Goal: Information Seeking & Learning: Learn about a topic

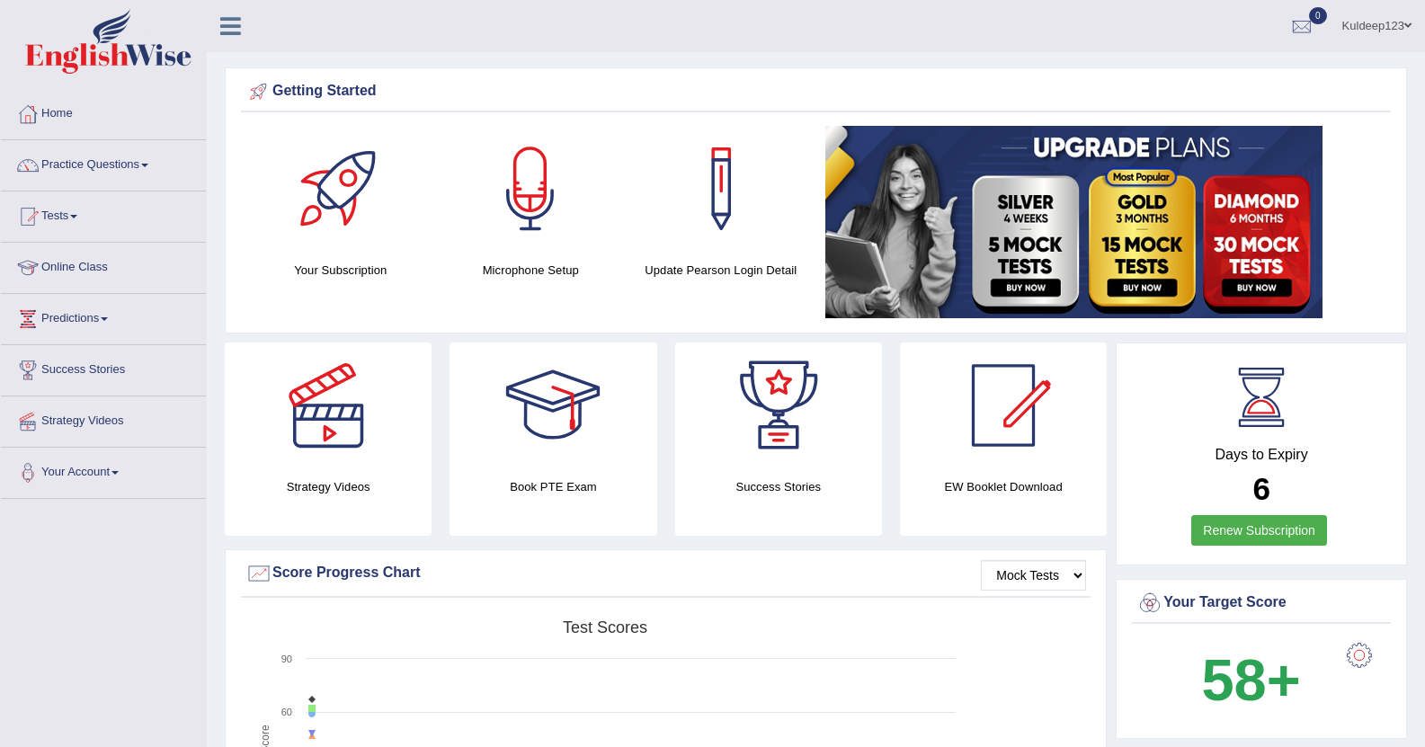
click at [148, 164] on span at bounding box center [144, 166] width 7 height 4
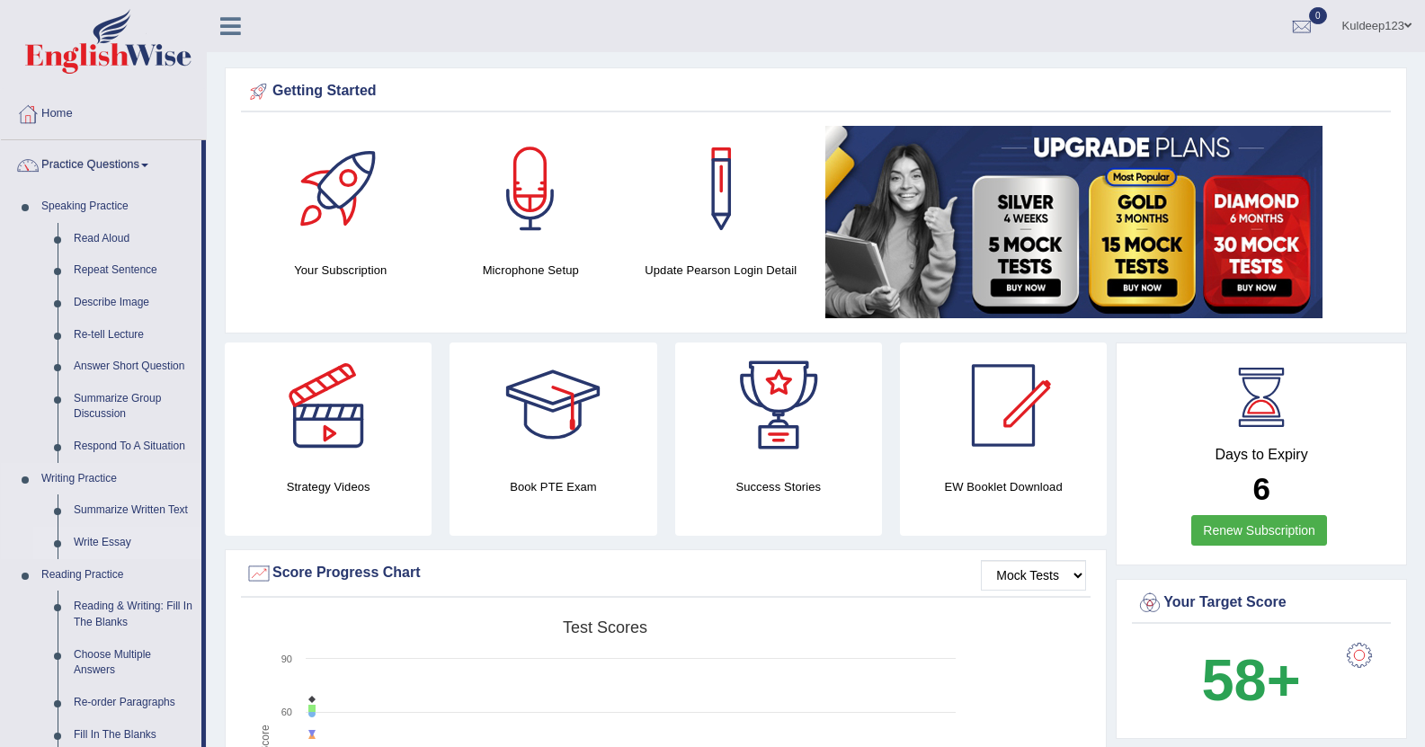
click at [113, 546] on link "Write Essay" at bounding box center [134, 543] width 136 height 32
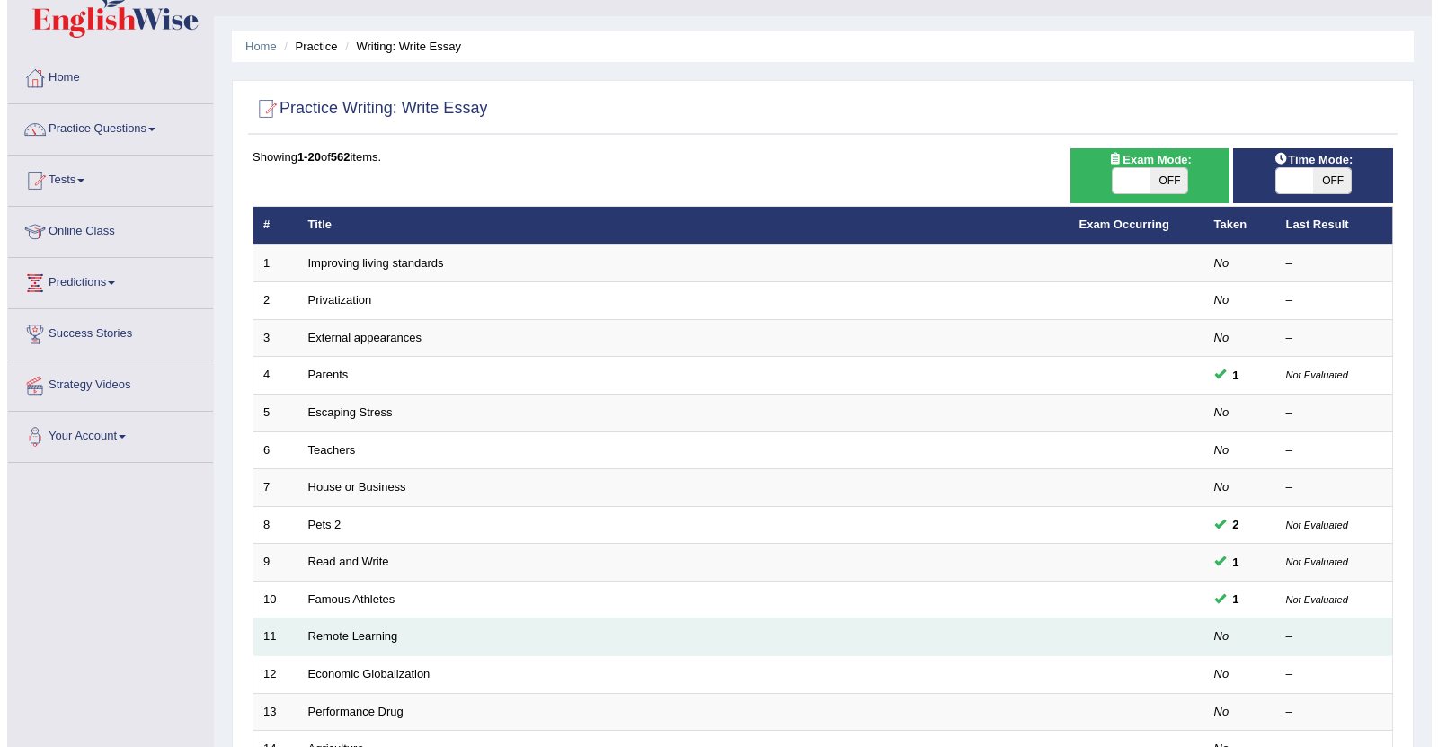
scroll to position [72, 0]
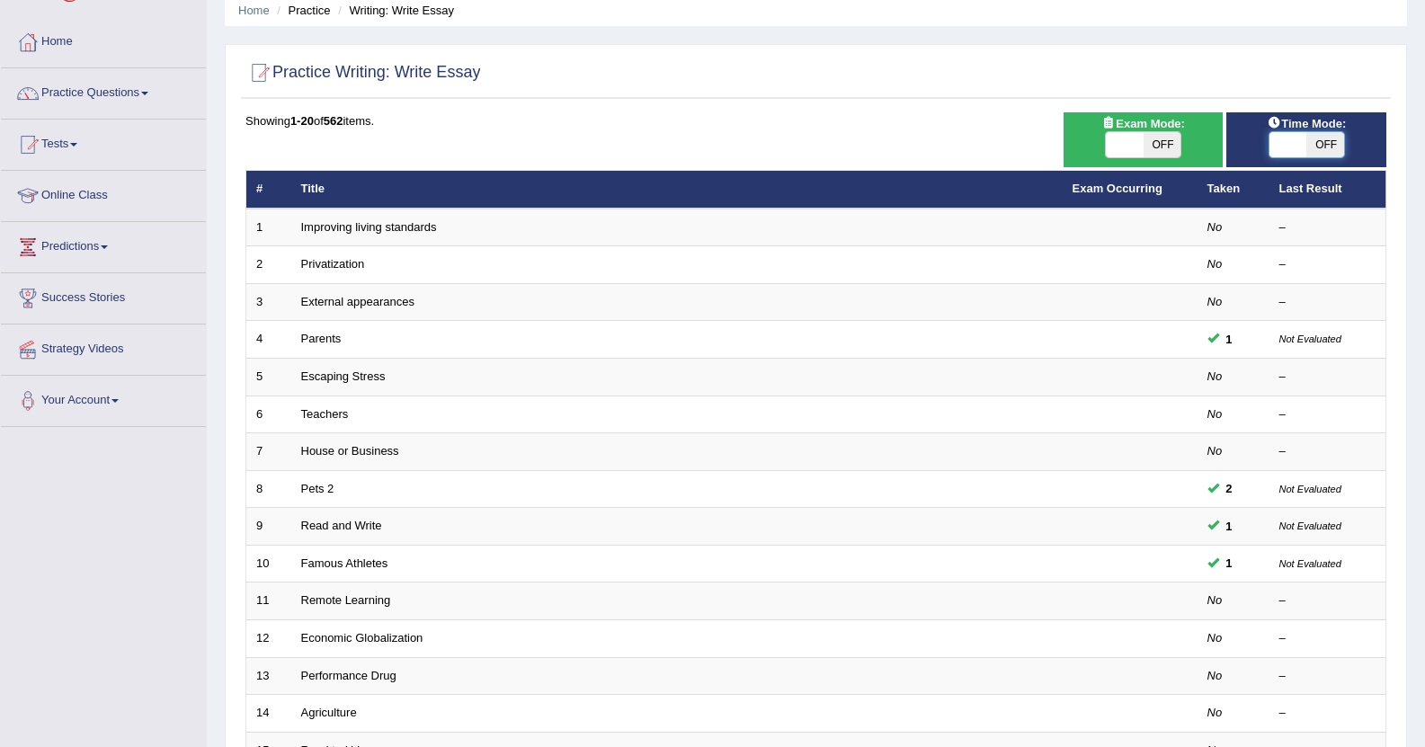
click at [1281, 138] on span at bounding box center [1288, 144] width 38 height 25
checkbox input "true"
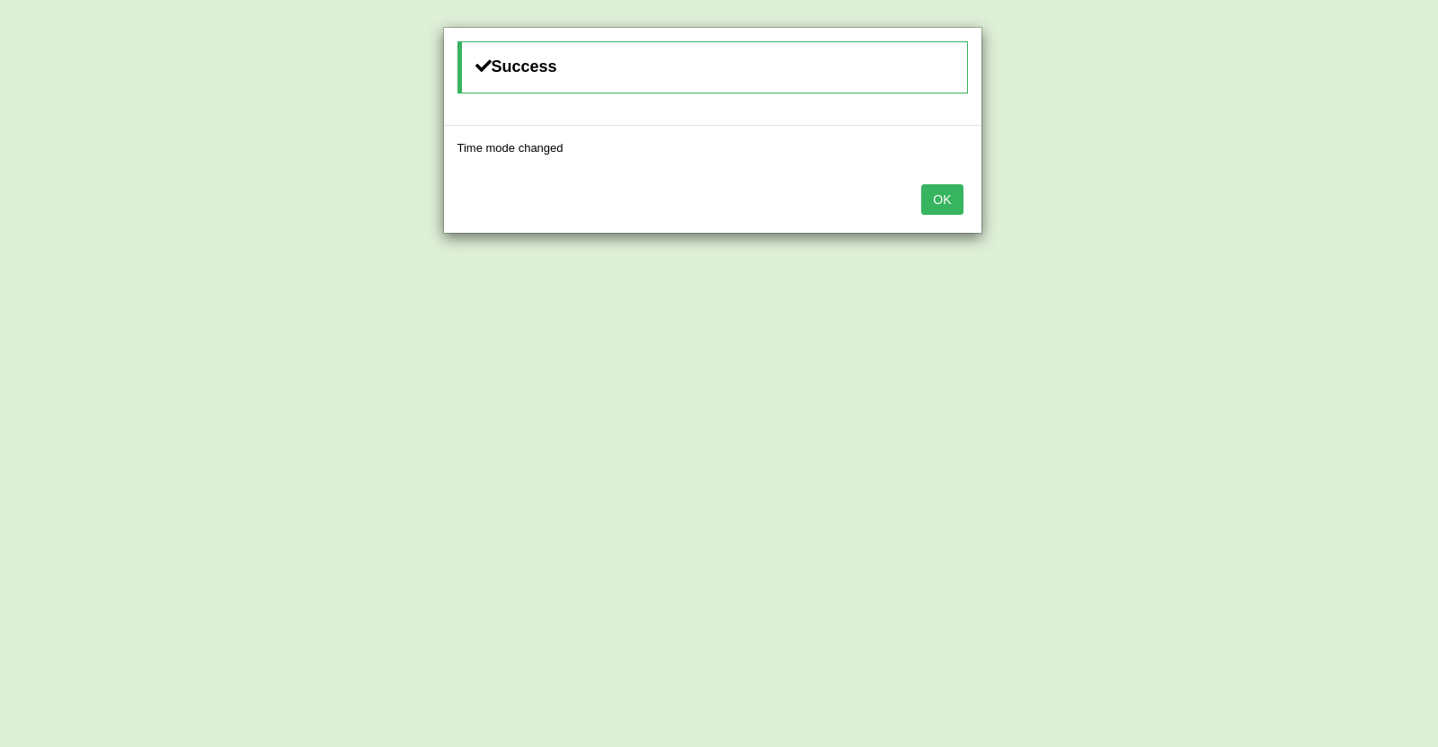
click at [938, 190] on button "OK" at bounding box center [941, 199] width 41 height 31
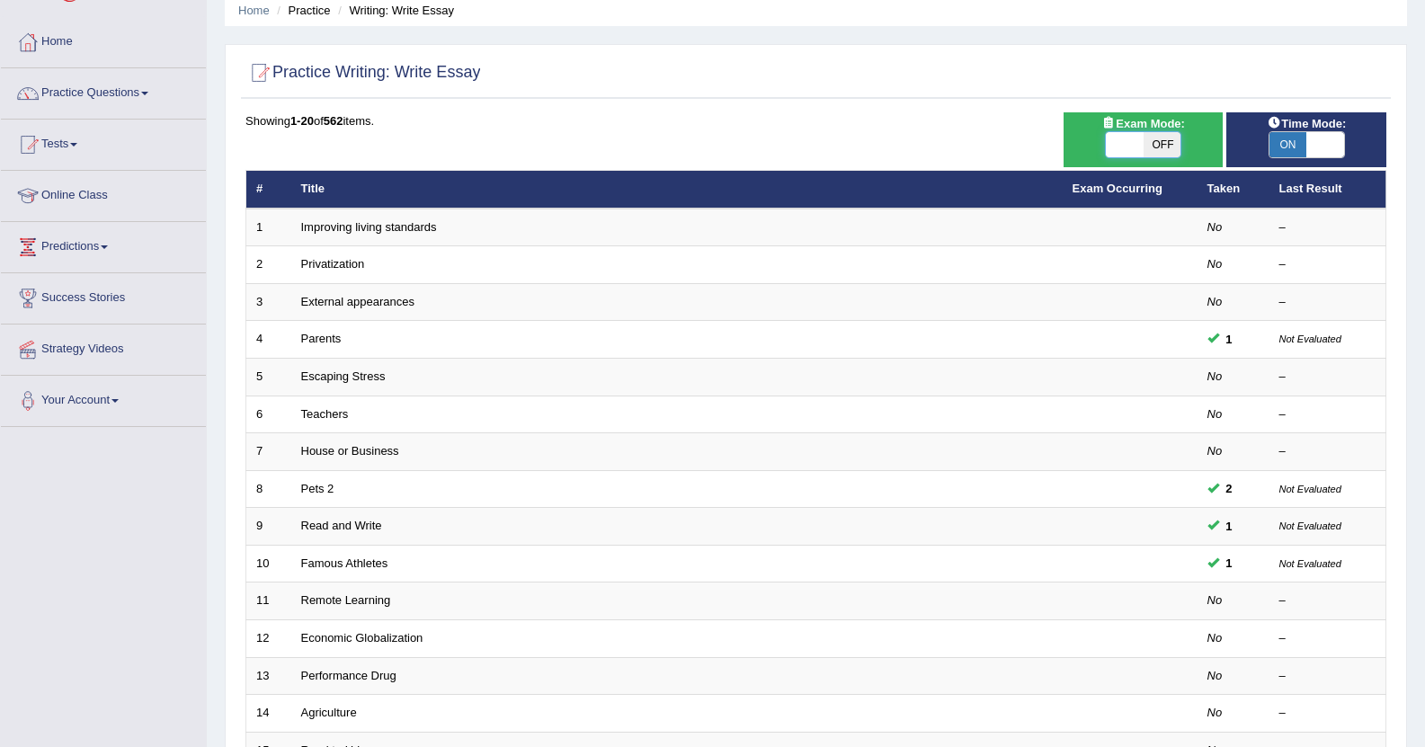
click at [1142, 148] on span at bounding box center [1125, 144] width 38 height 25
checkbox input "true"
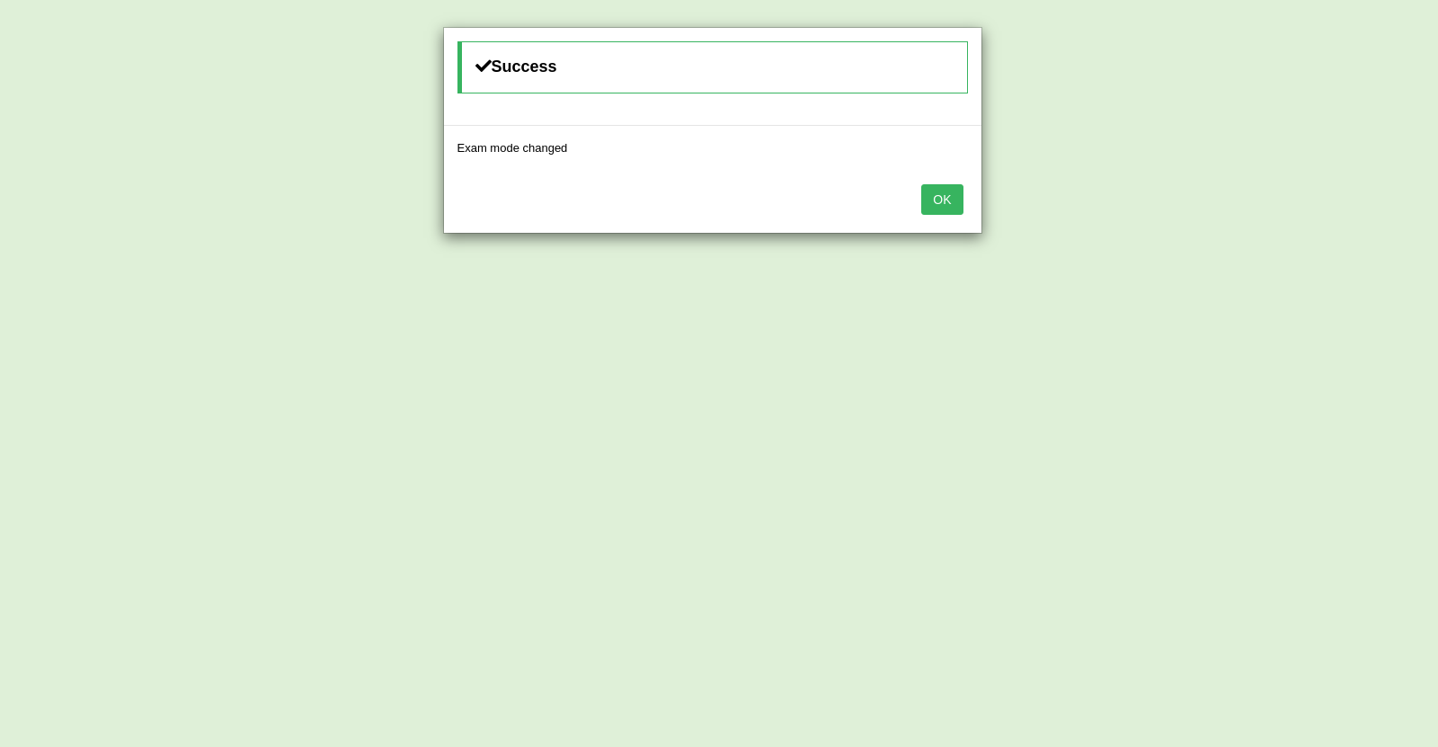
click at [958, 200] on button "OK" at bounding box center [941, 199] width 41 height 31
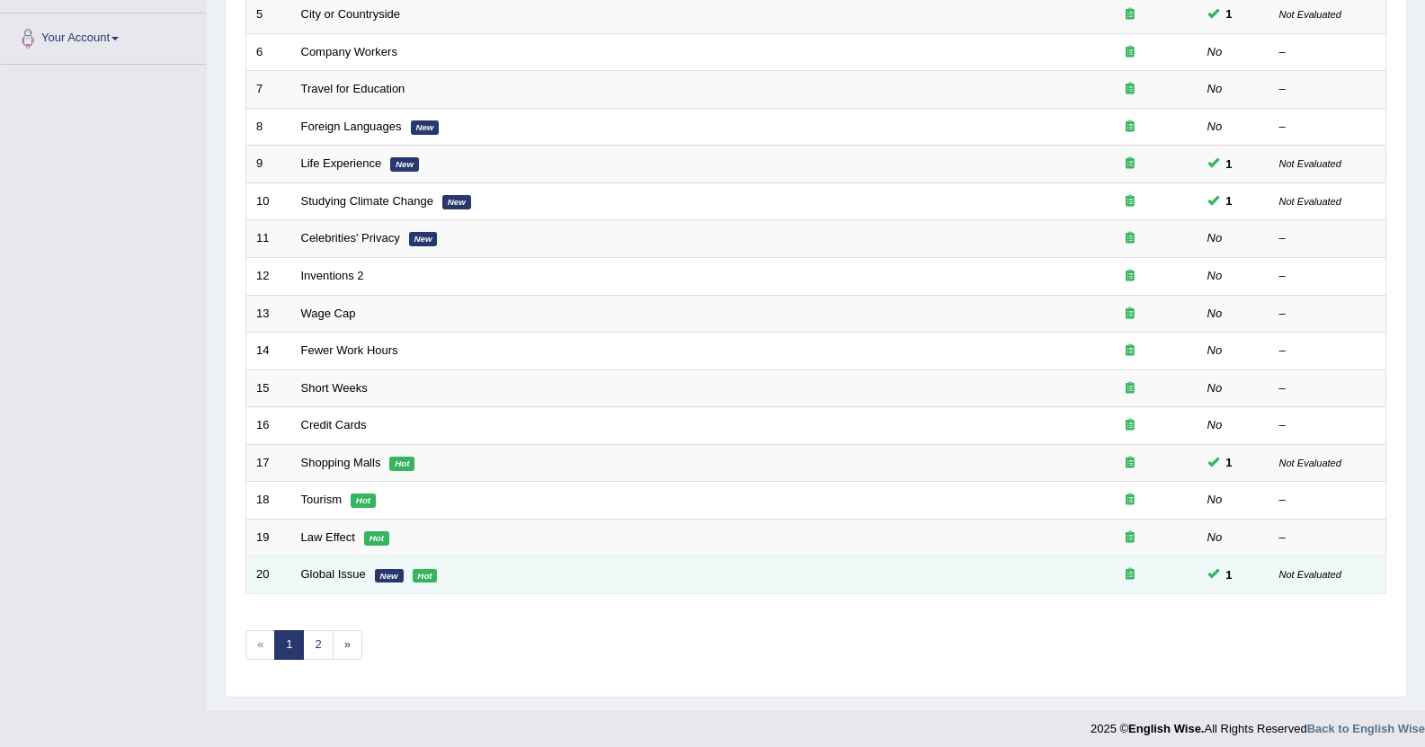
scroll to position [443, 0]
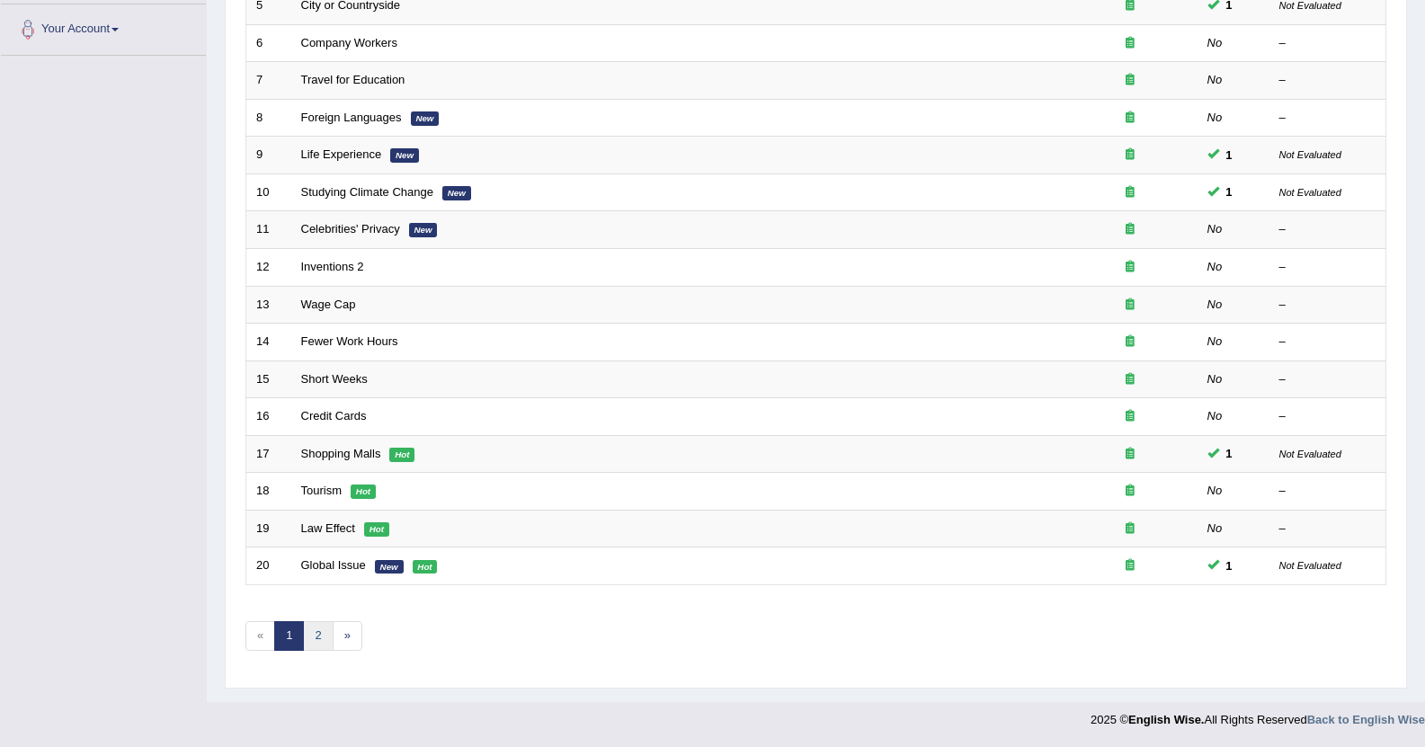
click at [320, 637] on link "2" at bounding box center [318, 636] width 30 height 30
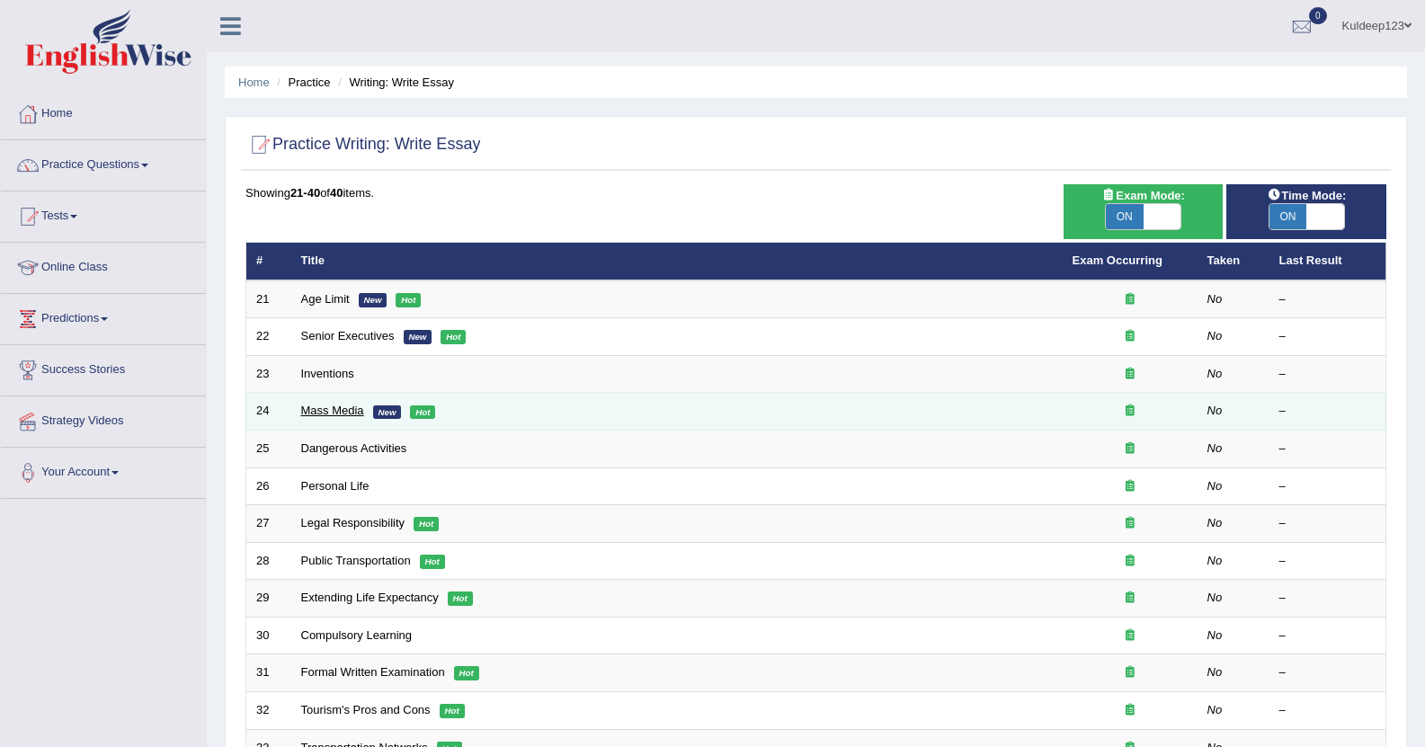
click at [343, 410] on link "Mass Media" at bounding box center [332, 410] width 63 height 13
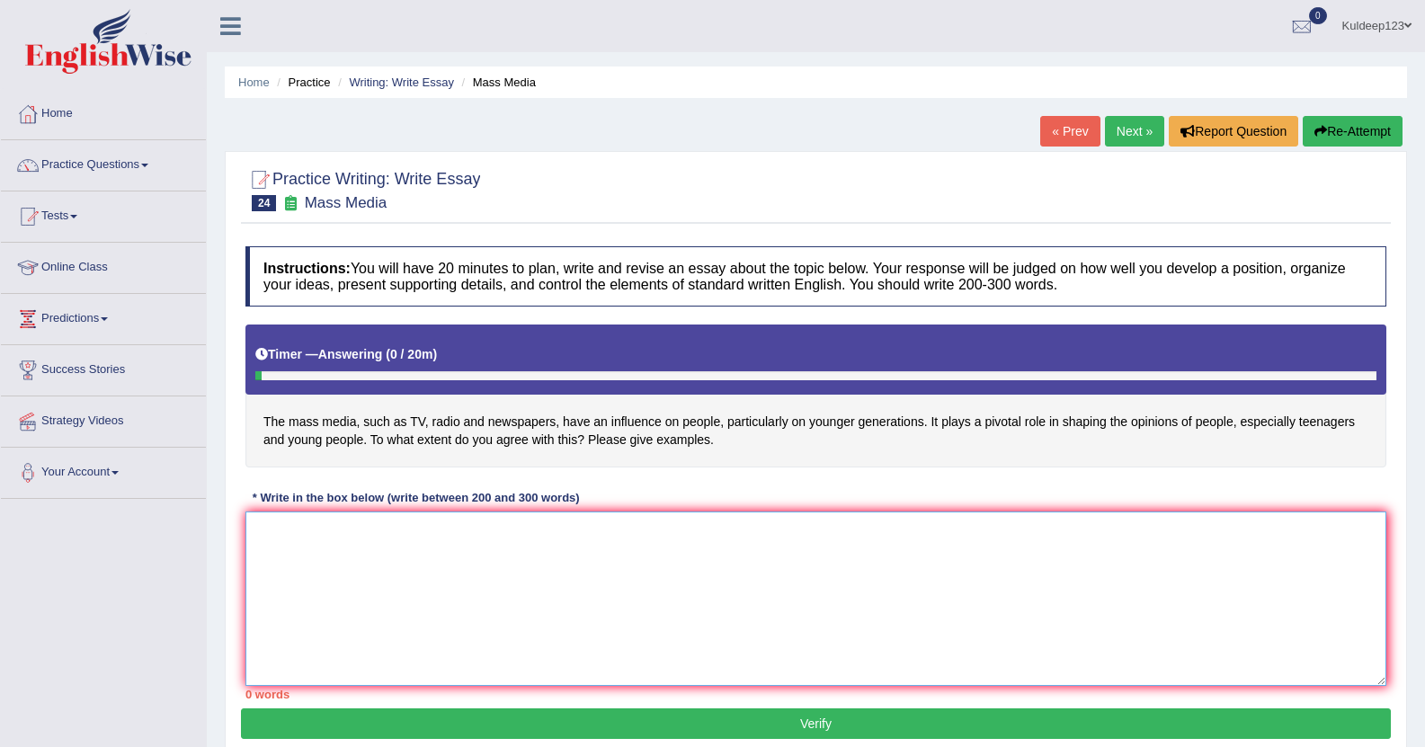
click at [285, 538] on textarea at bounding box center [815, 598] width 1141 height 174
type textarea "O"
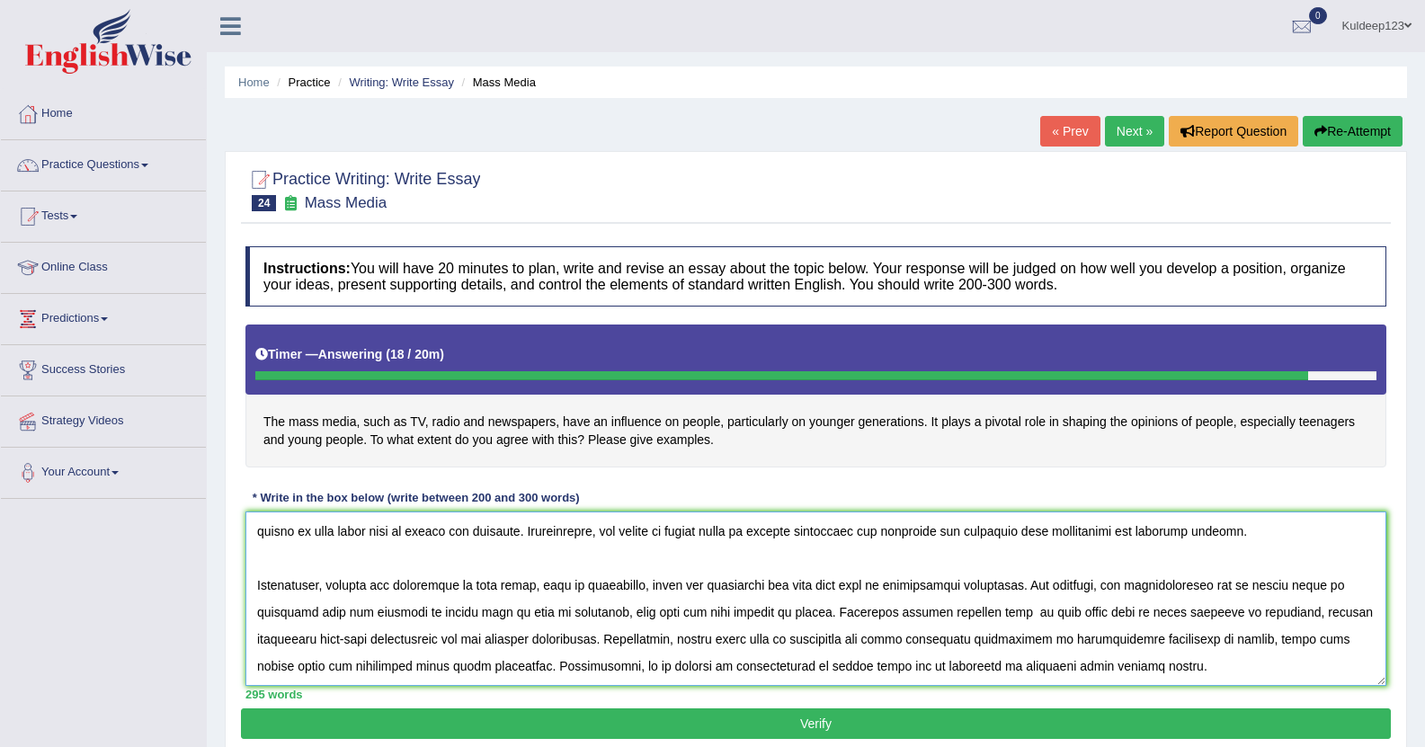
scroll to position [231, 0]
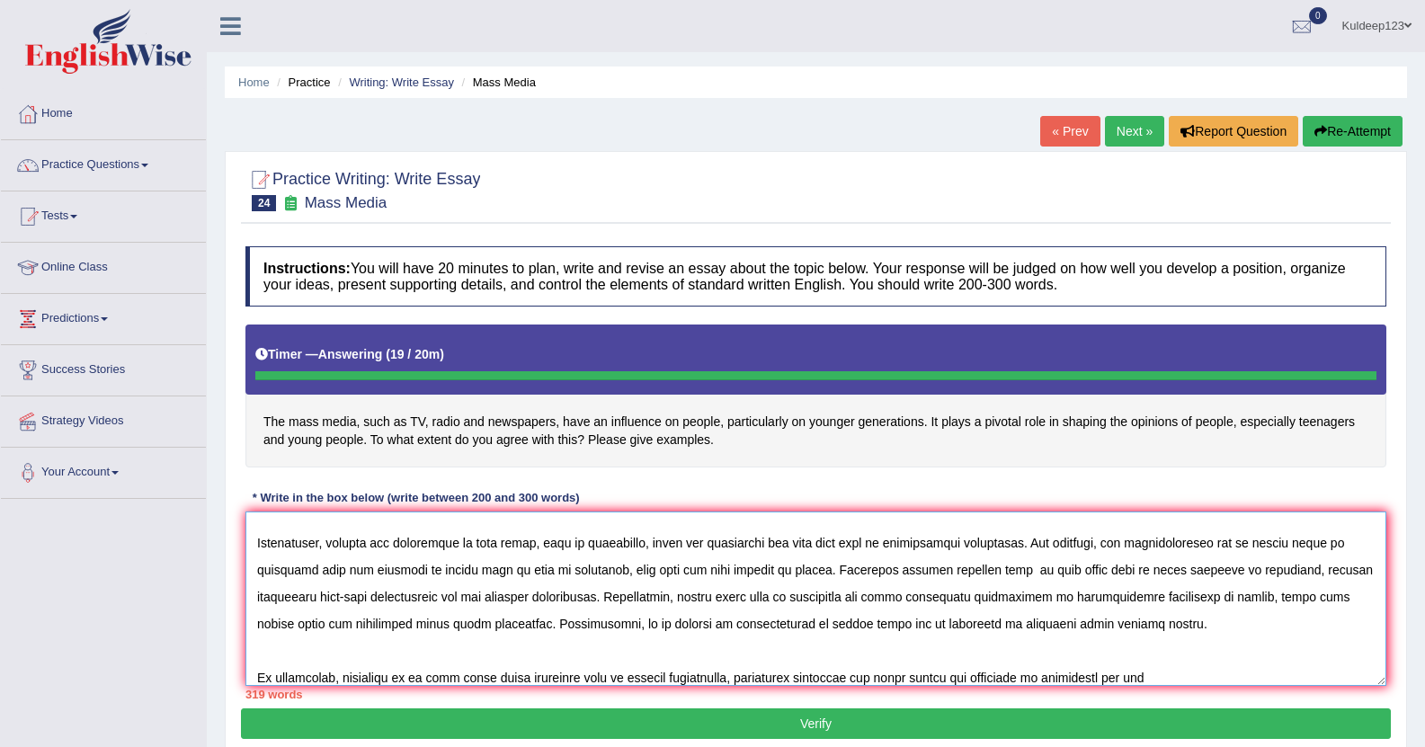
type textarea "The increasing influence of the mass media, such as TV, radio and newspapers, h…"
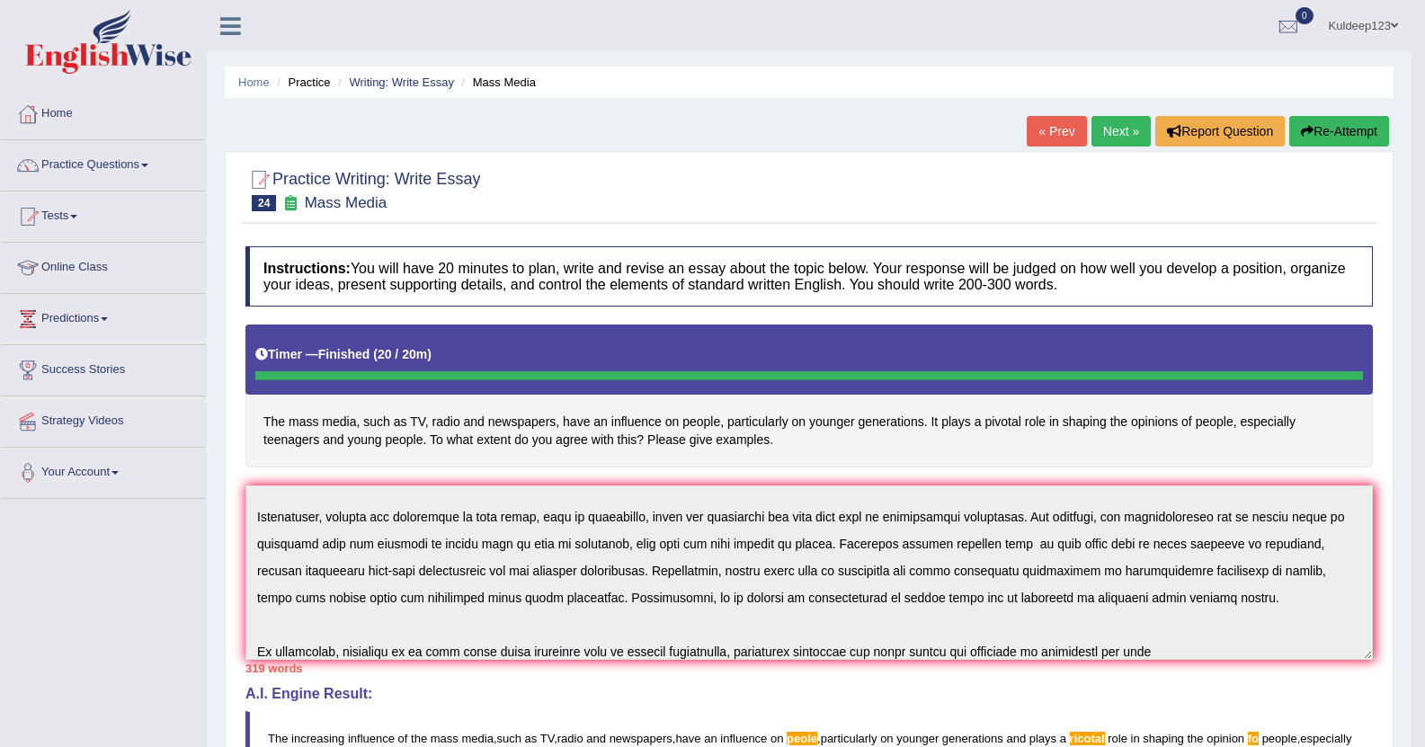
click at [796, 695] on body "Toggle navigation Home Practice Questions Speaking Practice Read Aloud Repeat S…" at bounding box center [712, 373] width 1425 height 747
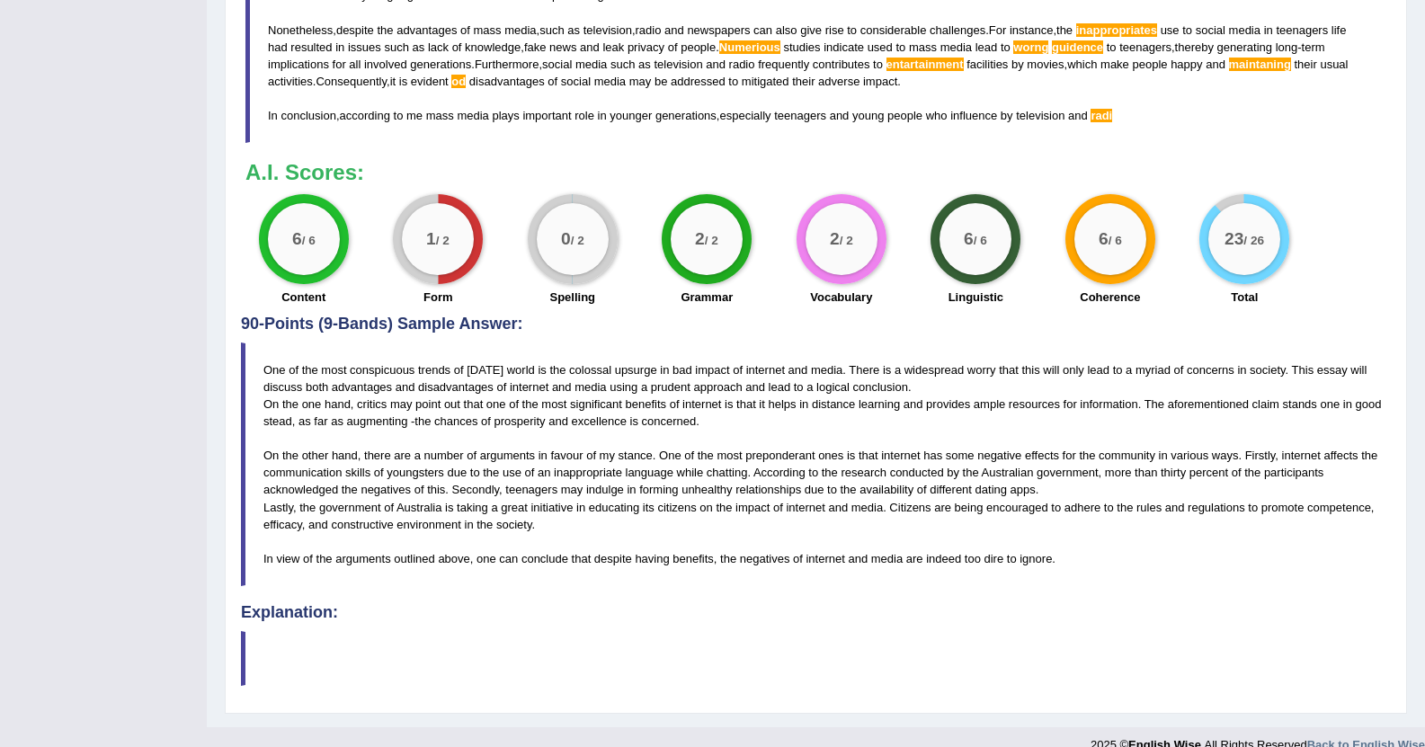
scroll to position [889, 0]
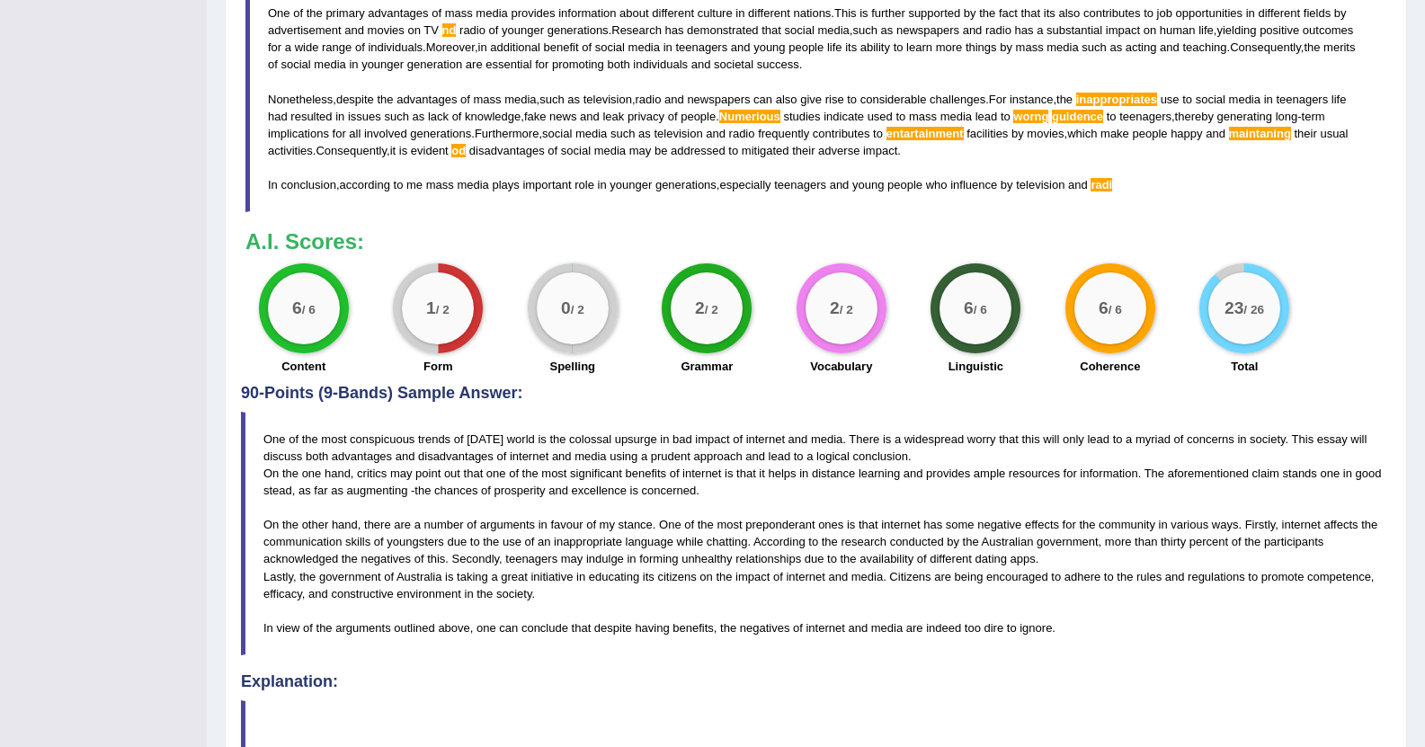
click at [789, 609] on div "Practice Writing: Write Essay 24 Mass Media Instructions: You will have 20 minu…" at bounding box center [816, 70] width 1182 height 1426
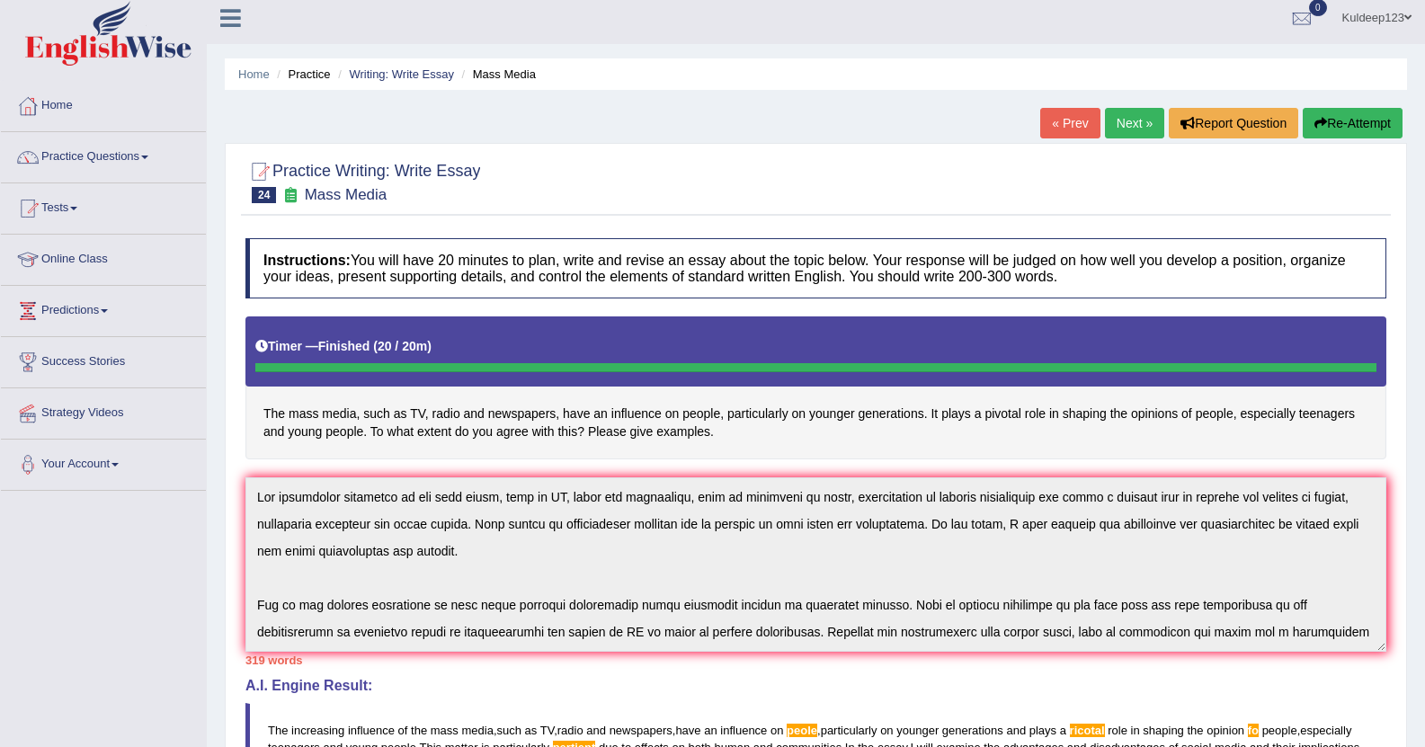
scroll to position [0, 0]
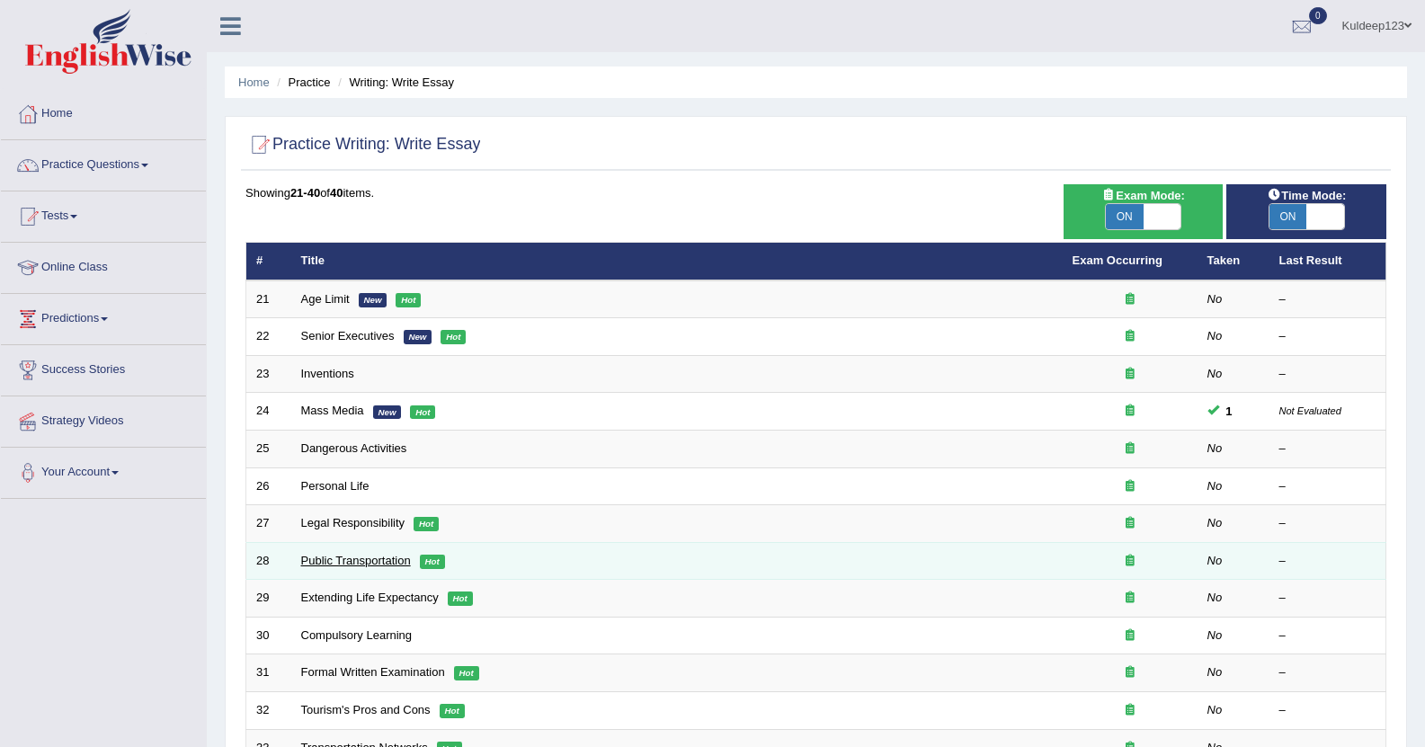
click at [316, 562] on link "Public Transportation" at bounding box center [356, 560] width 110 height 13
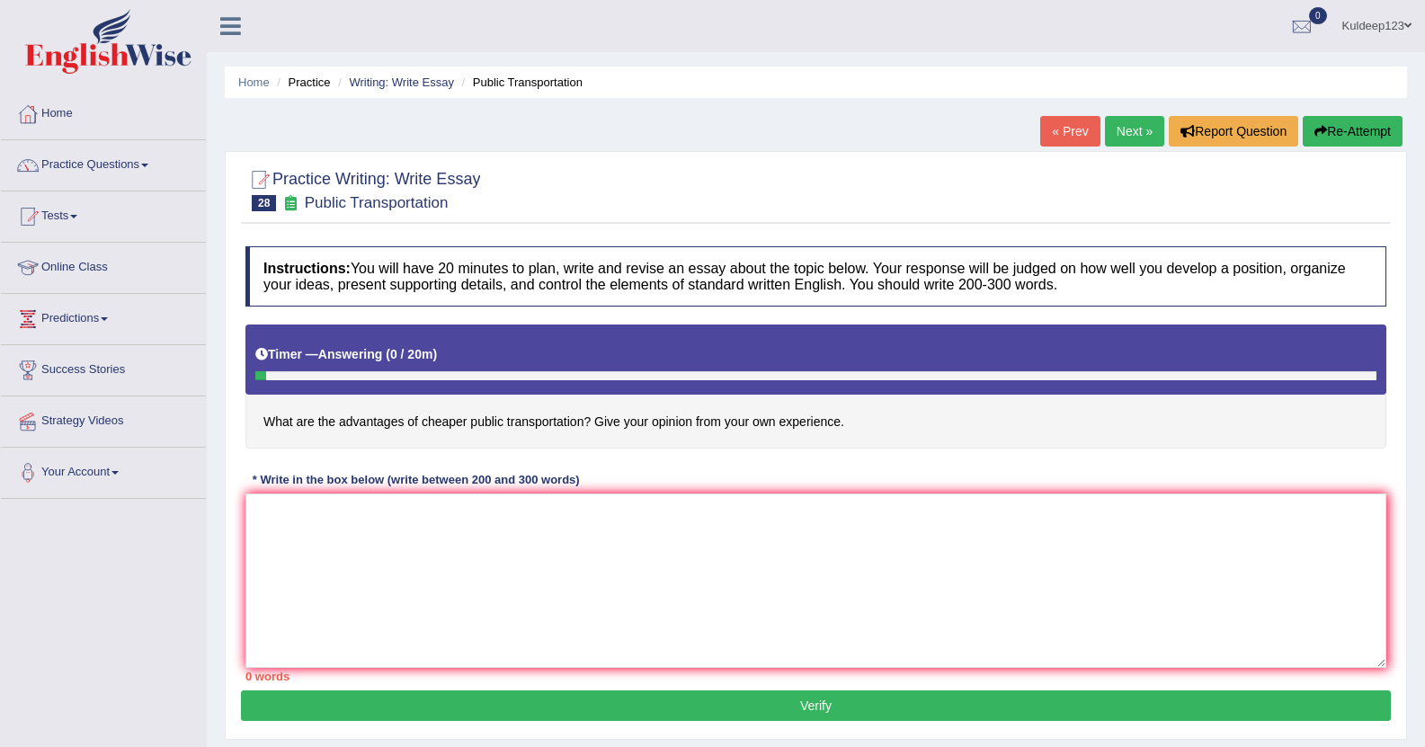
scroll to position [197, 0]
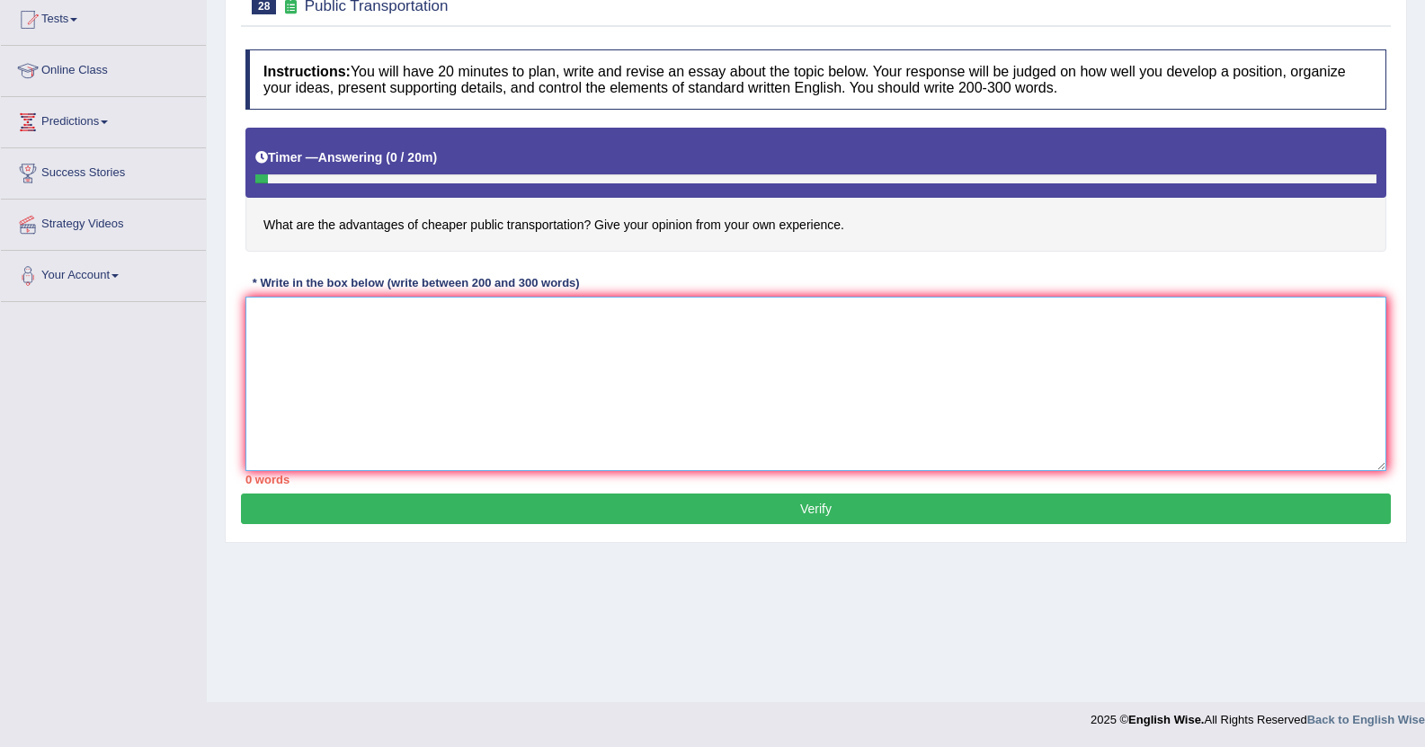
click at [269, 334] on textarea at bounding box center [815, 384] width 1141 height 174
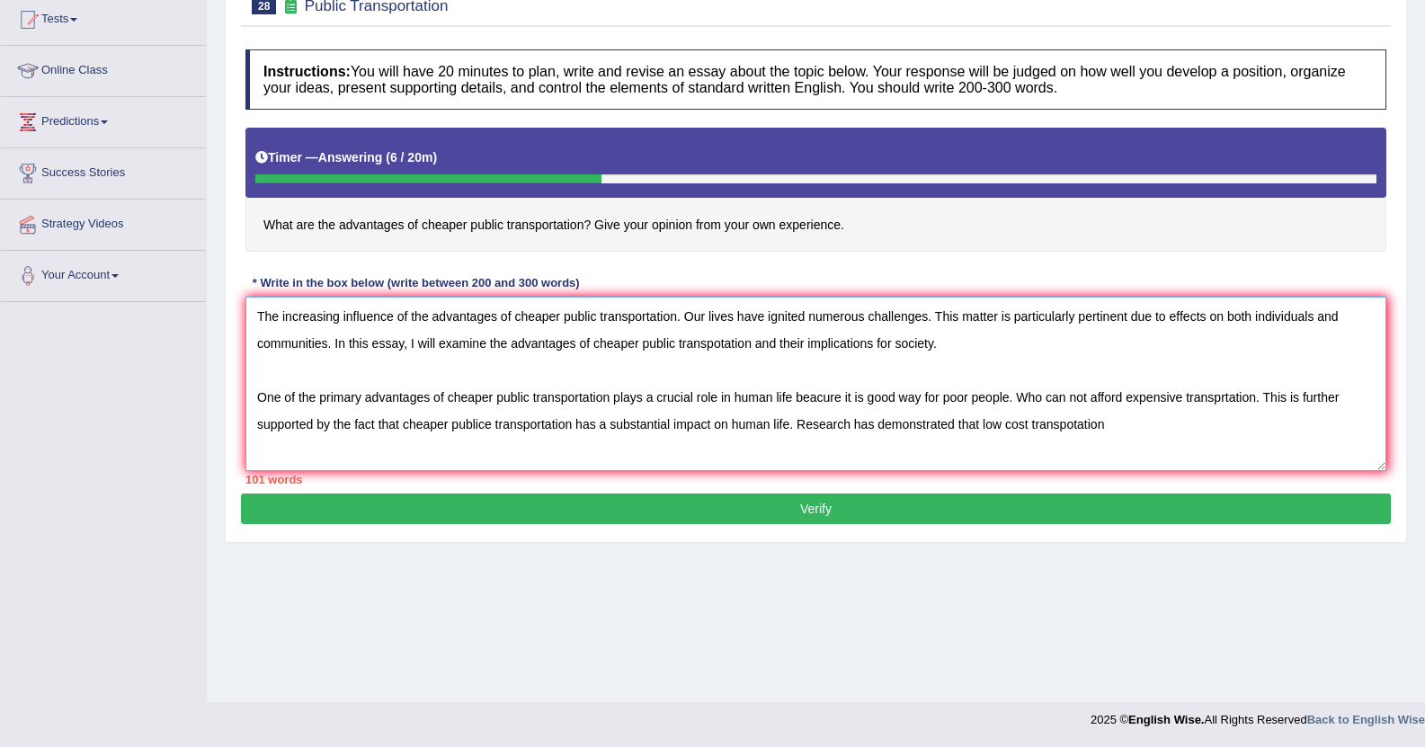
click at [1078, 422] on textarea "The increasing influence of the advantages of cheaper public transportation. Ou…" at bounding box center [815, 384] width 1141 height 174
click at [1117, 417] on textarea "The increasing influence of the advantages of cheaper public transportation. Ou…" at bounding box center [815, 384] width 1141 height 174
click at [793, 423] on textarea "The increasing influence of the advantages of cheaper public transportation. Ou…" at bounding box center [815, 384] width 1141 height 174
click at [1191, 420] on textarea "The increasing influence of the advantages of cheaper public transportation. Ou…" at bounding box center [815, 384] width 1141 height 174
type textarea "The increasing influence of the advantages of cheaper public transportation. Ou…"
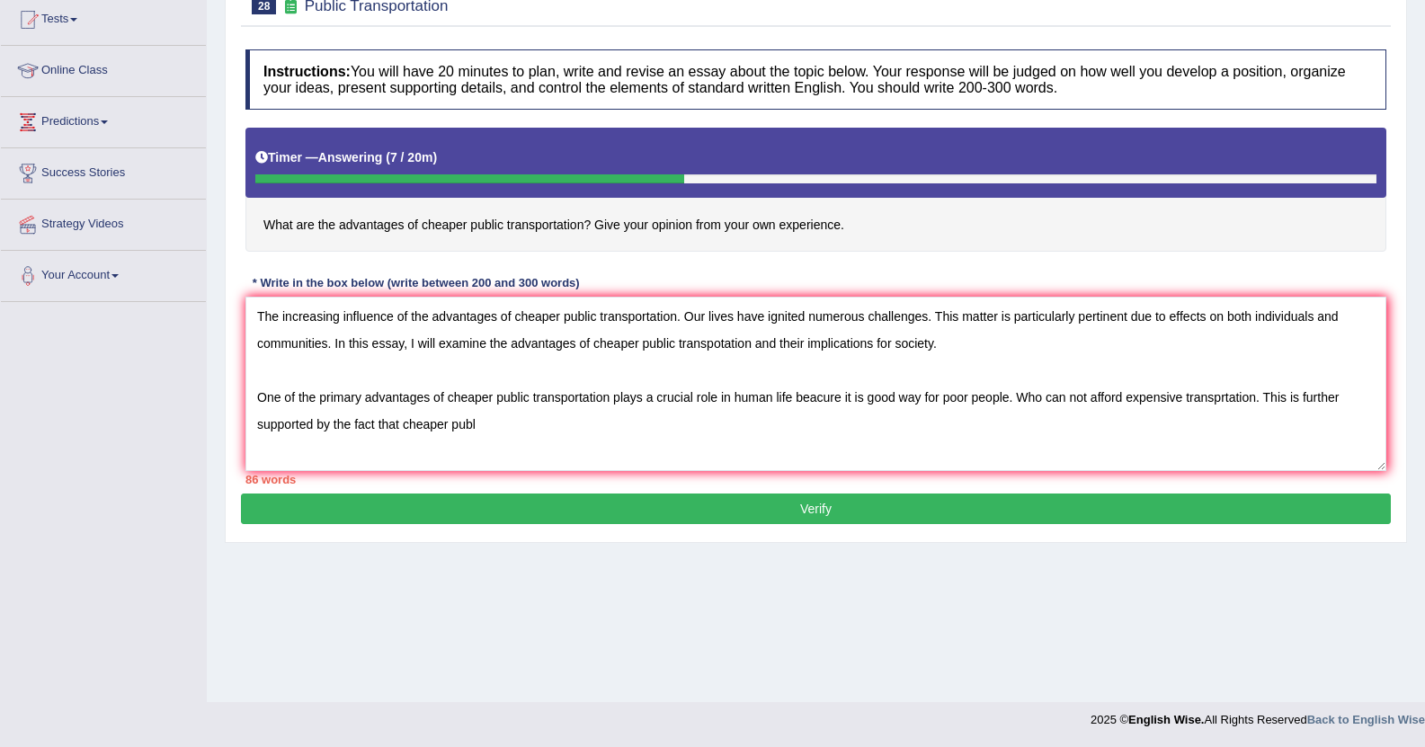
click at [1126, 254] on div "Instructions: You will have 20 minutes to plan, write and revise an essay about…" at bounding box center [816, 266] width 1150 height 453
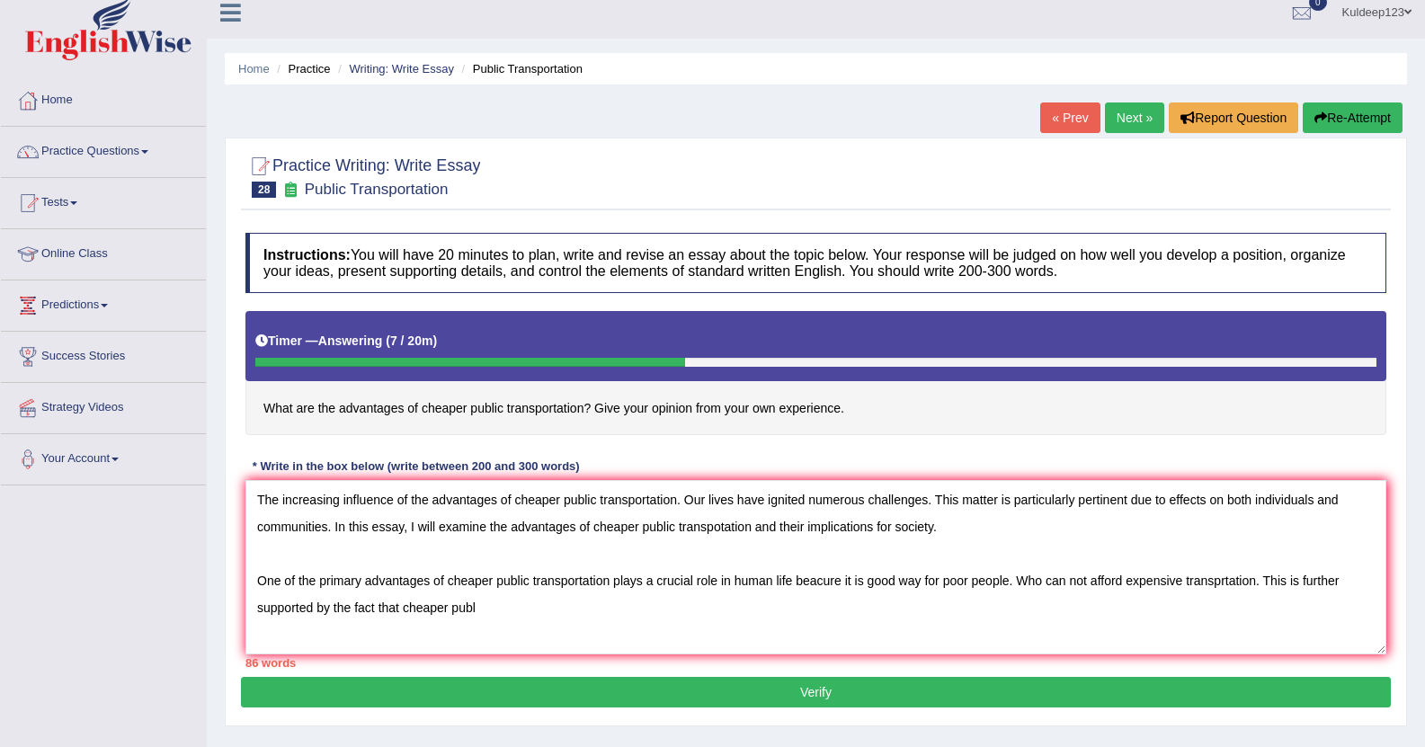
scroll to position [0, 0]
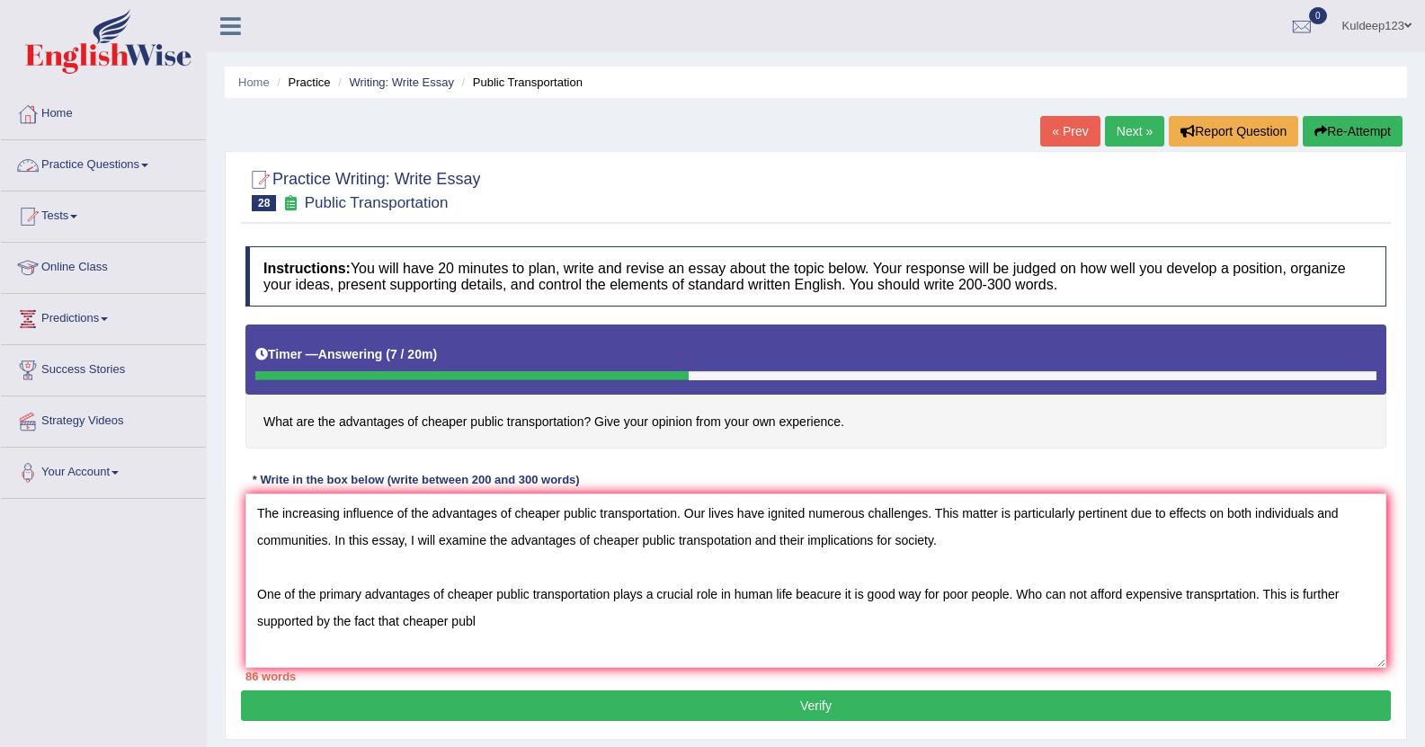
click at [145, 165] on link "Practice Questions" at bounding box center [103, 162] width 205 height 45
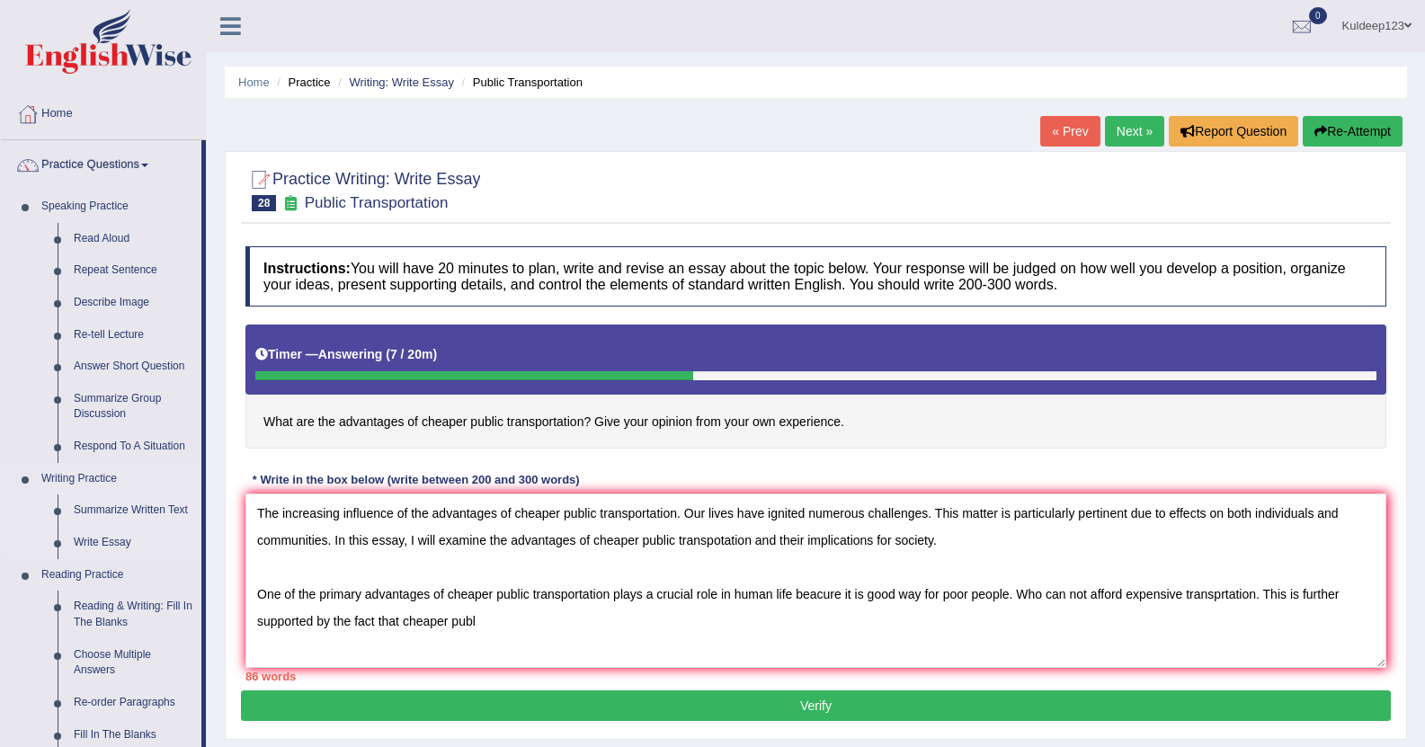
click at [140, 504] on link "Summarize Written Text" at bounding box center [134, 510] width 136 height 32
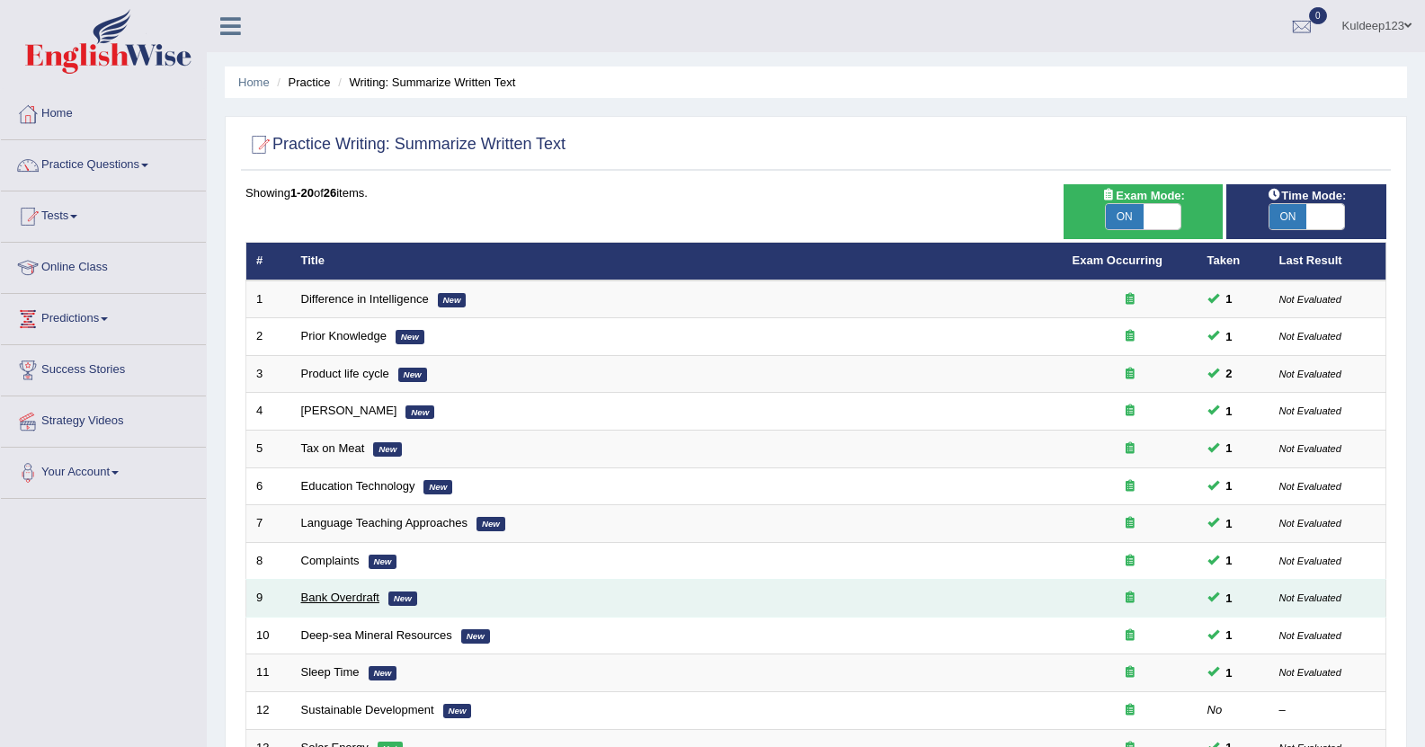
click at [324, 601] on link "Bank Overdraft" at bounding box center [340, 597] width 78 height 13
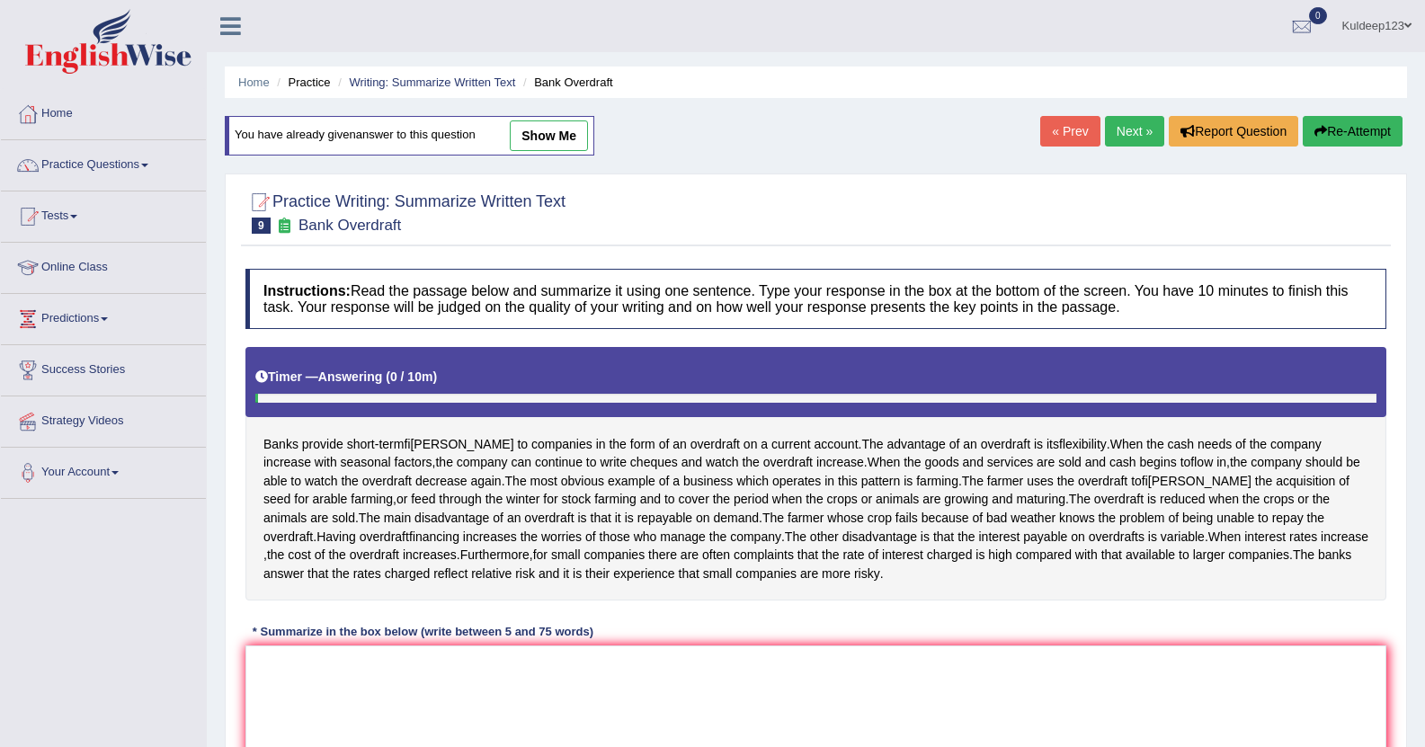
click at [542, 134] on link "show me" at bounding box center [549, 135] width 78 height 31
type textarea "The passage outlines bank overdraft, as the advantages of an overdraft, explain…"
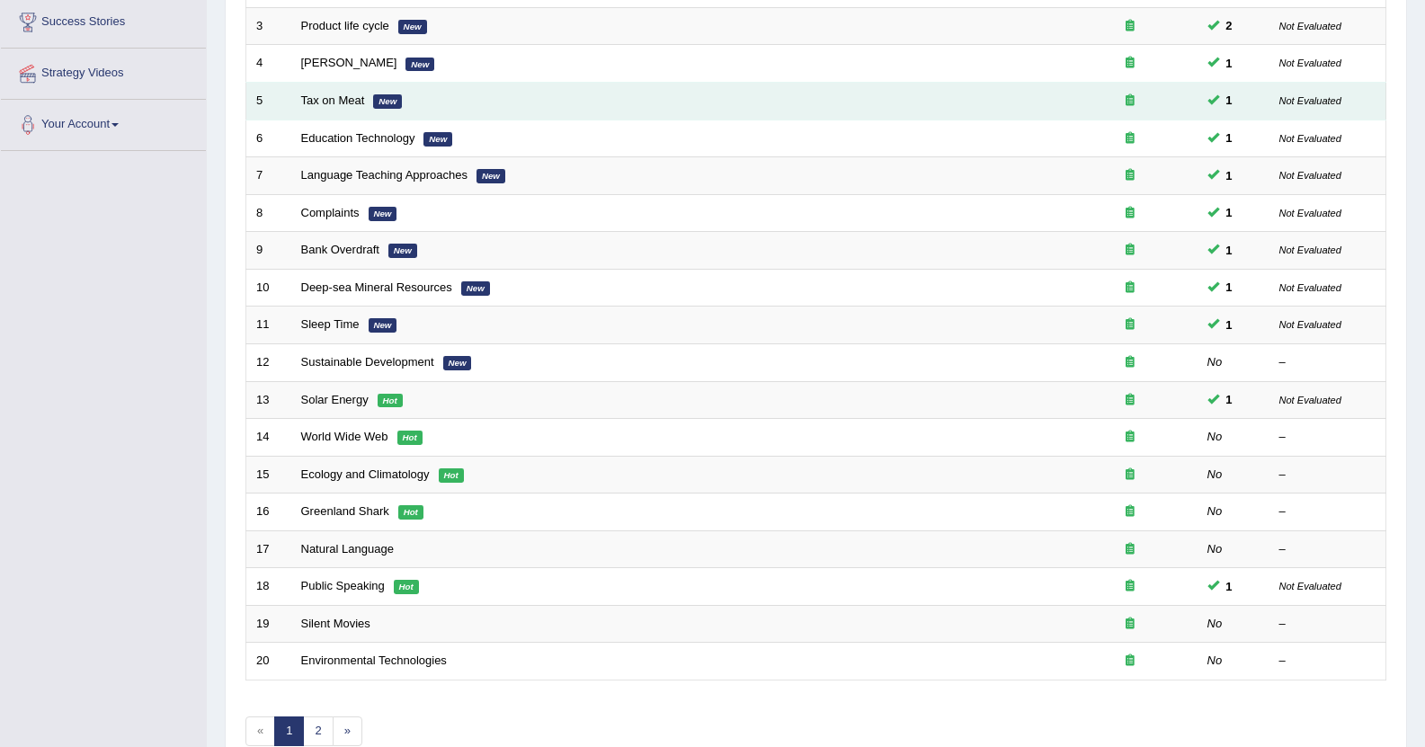
scroll to position [443, 0]
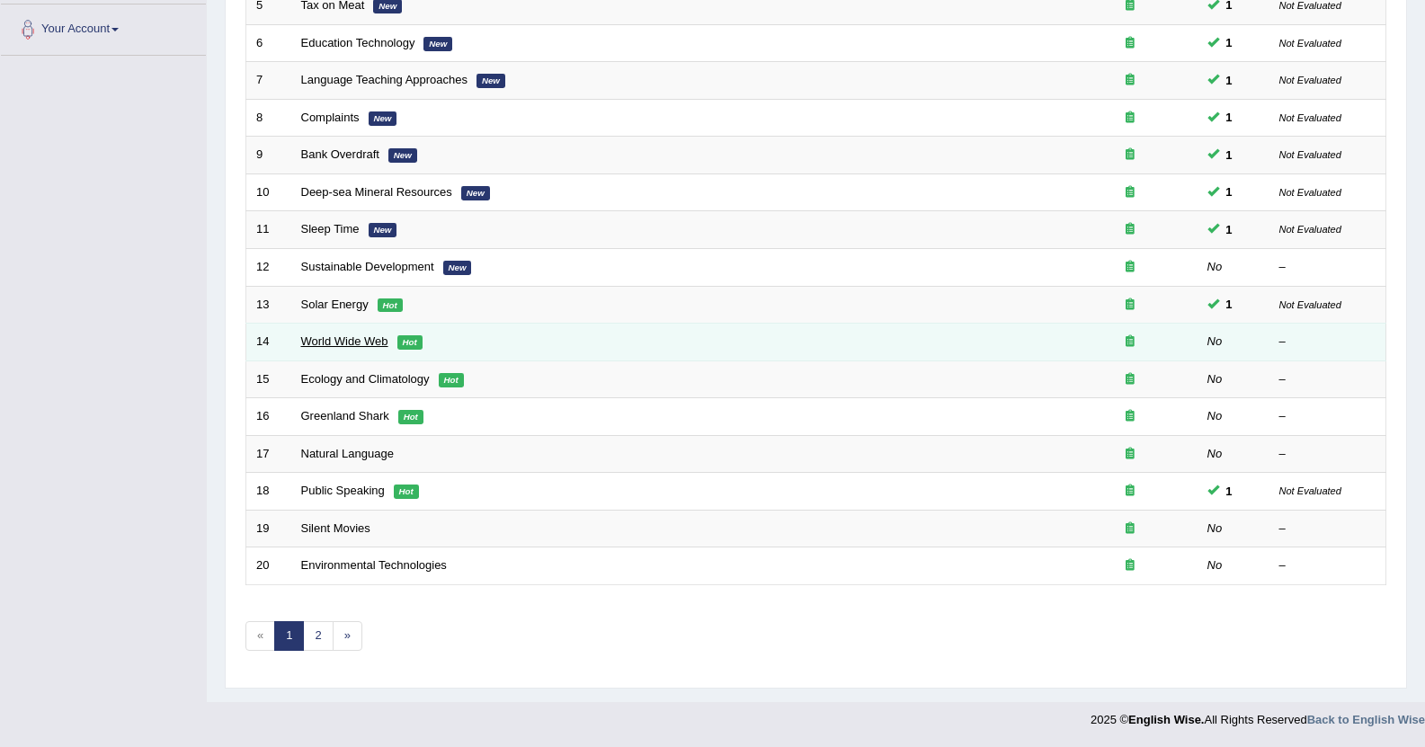
click at [336, 345] on link "World Wide Web" at bounding box center [344, 340] width 87 height 13
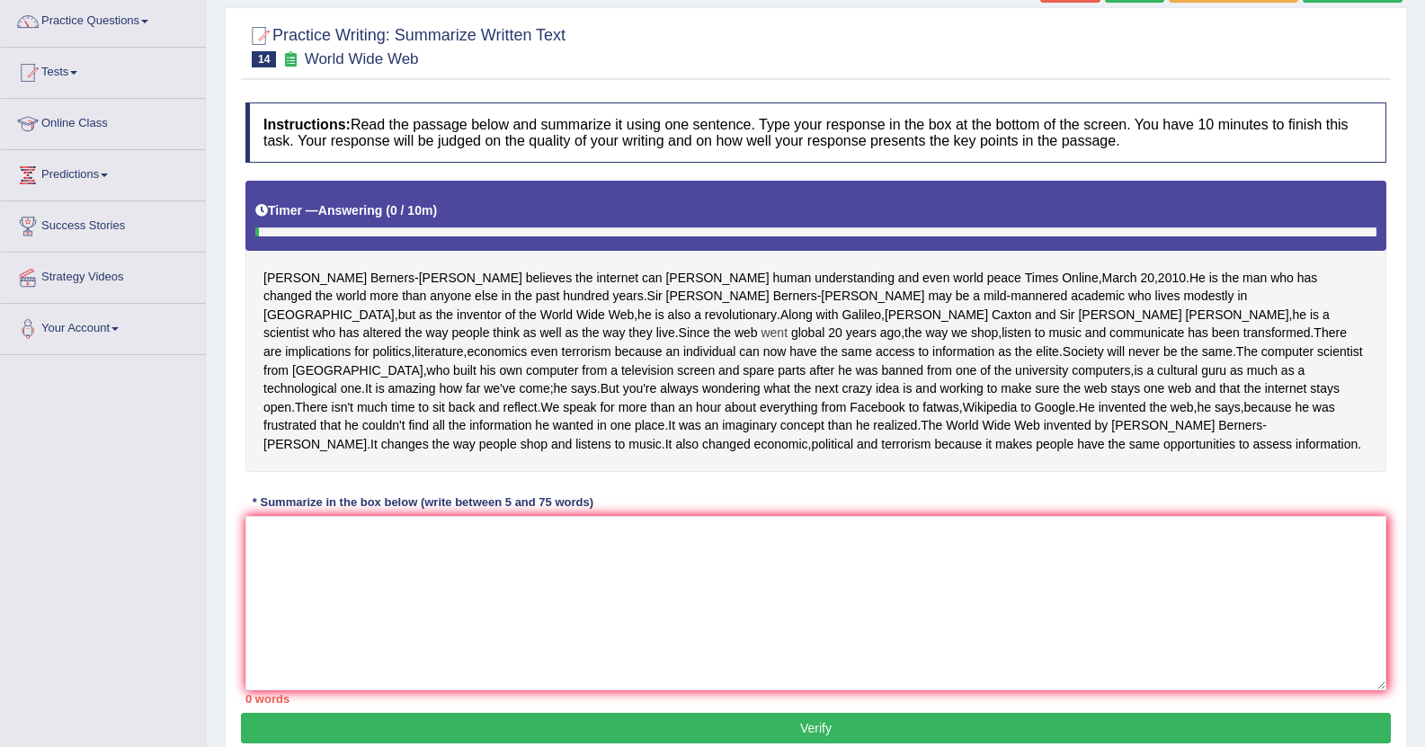
scroll to position [180, 0]
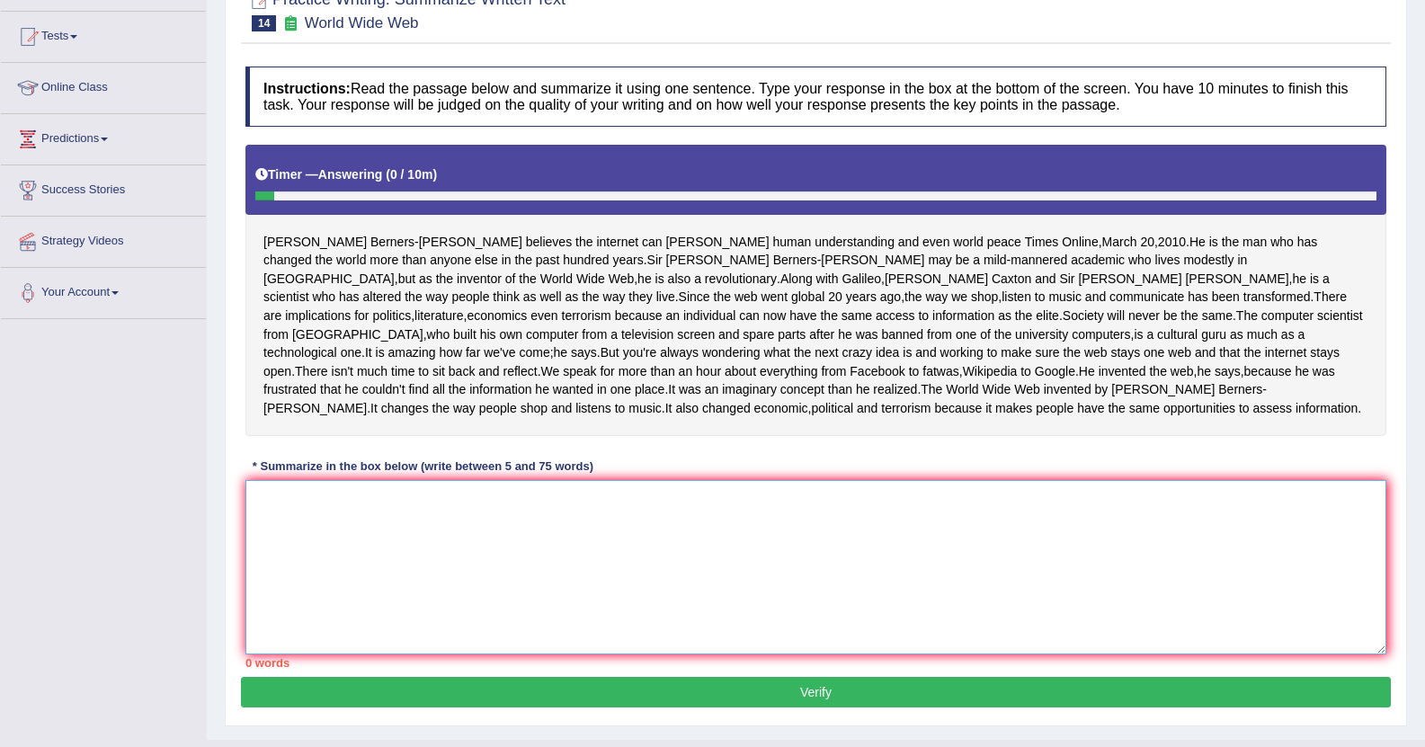
click at [295, 566] on textarea at bounding box center [815, 567] width 1141 height 174
type textarea "T"
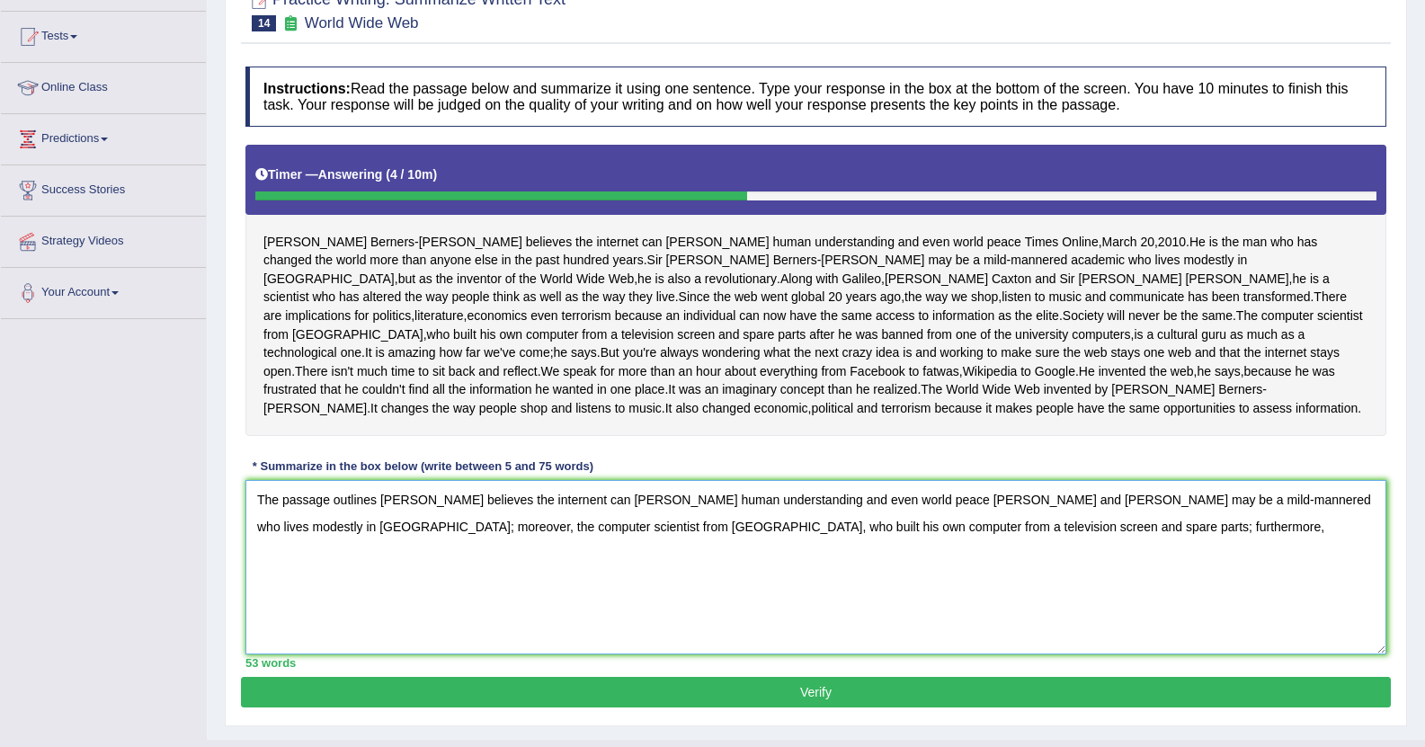
click at [947, 586] on textarea "The passage outlines [PERSON_NAME] believes the internent can [PERSON_NAME] hum…" at bounding box center [815, 567] width 1141 height 174
click at [1328, 588] on textarea "The passage outlines Tim Berners-Lee believes the internent can foster human un…" at bounding box center [815, 567] width 1141 height 174
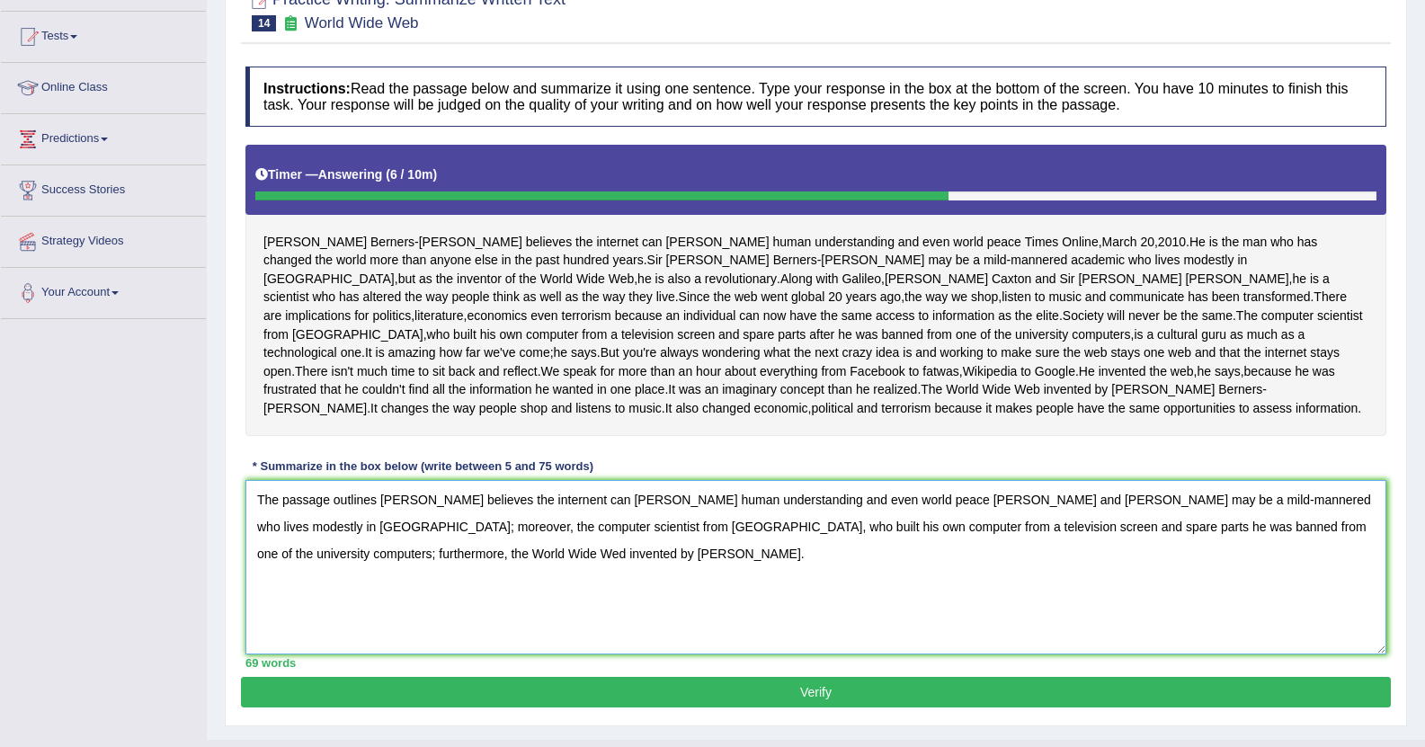
click at [363, 585] on textarea "The passage outlines Tim Berners-Lee believes the internent can foster human un…" at bounding box center [815, 567] width 1141 height 174
click at [359, 582] on textarea "The passage outlines Tim Berners-Lee believes the internent can foster human un…" at bounding box center [815, 567] width 1141 height 174
type textarea "The passage outlines Tim Berners-Lee believes the internent can foster human un…"
click at [925, 435] on div "Tim Berners - Lee believes the internet can foster human understanding and even…" at bounding box center [815, 290] width 1141 height 290
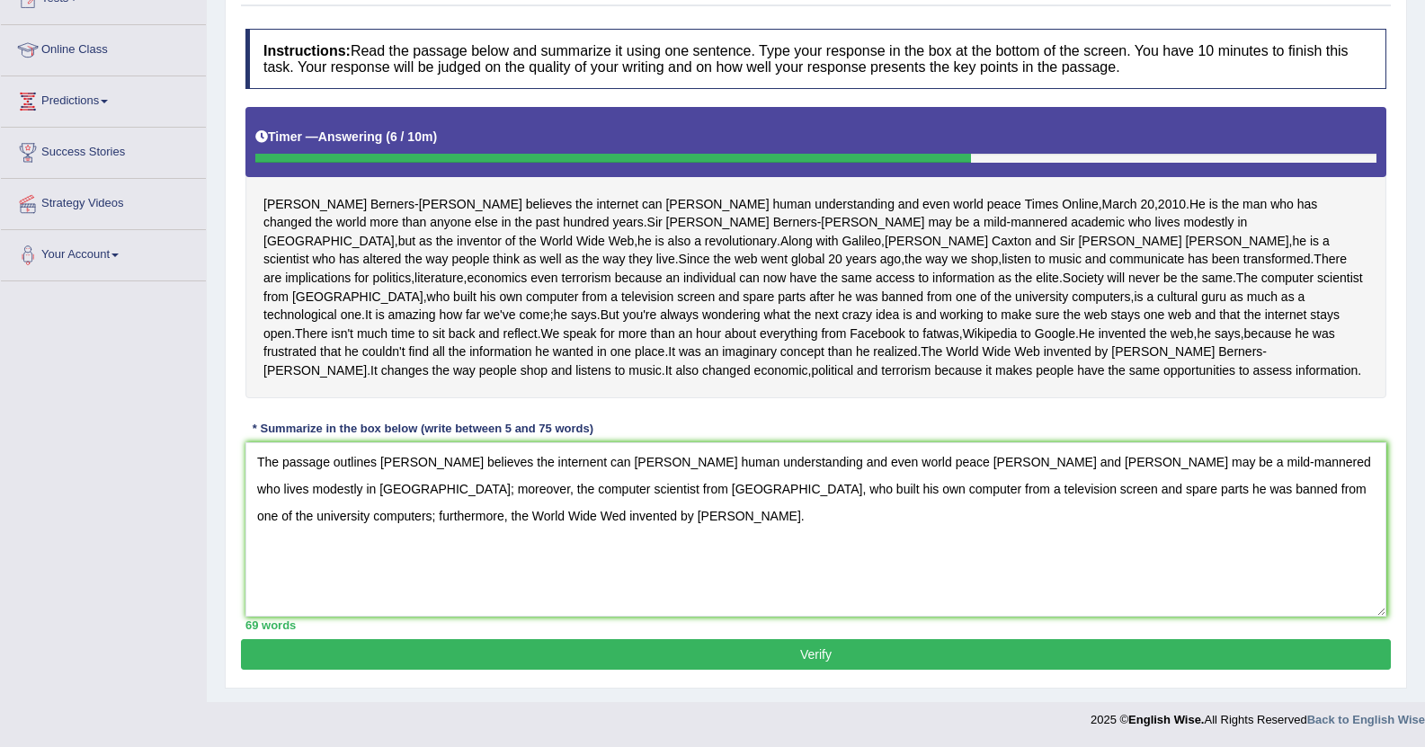
scroll to position [274, 0]
click at [819, 653] on button "Verify" at bounding box center [816, 654] width 1150 height 31
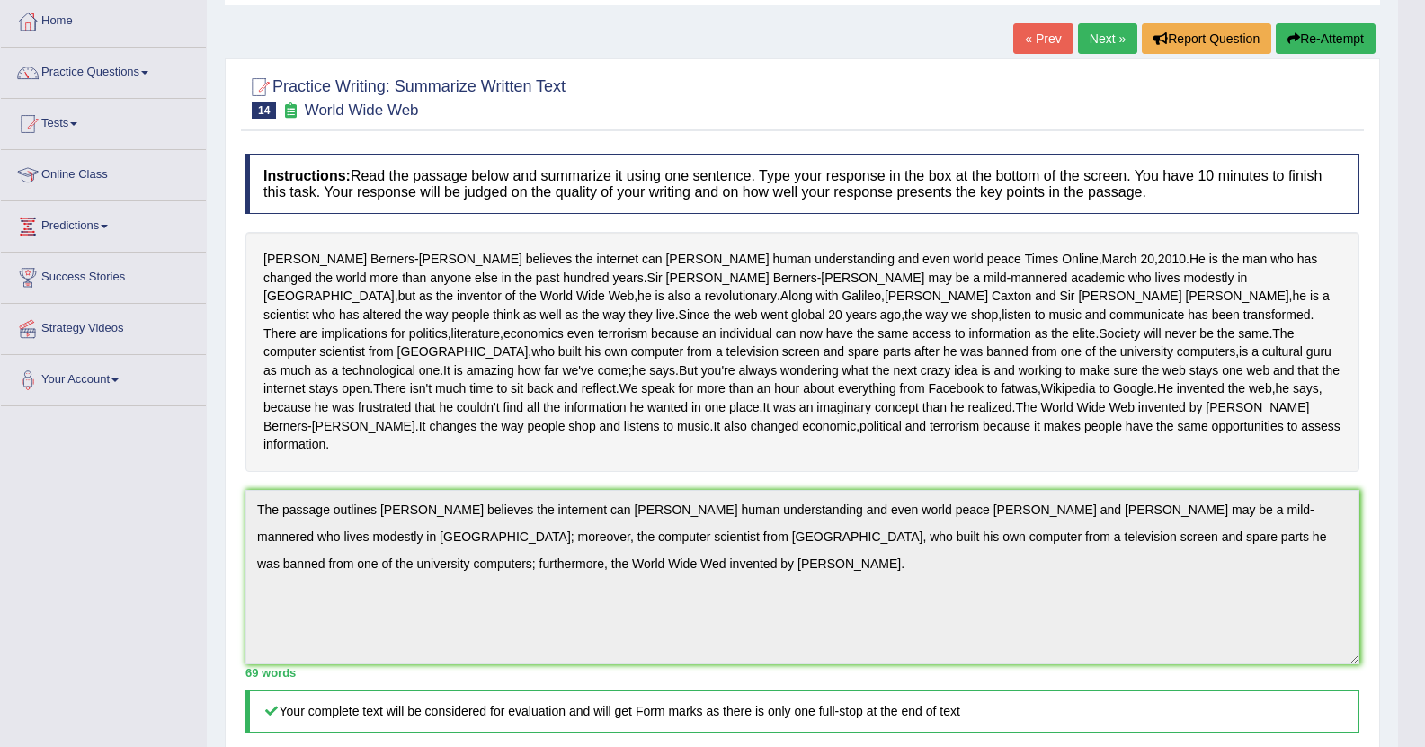
scroll to position [0, 0]
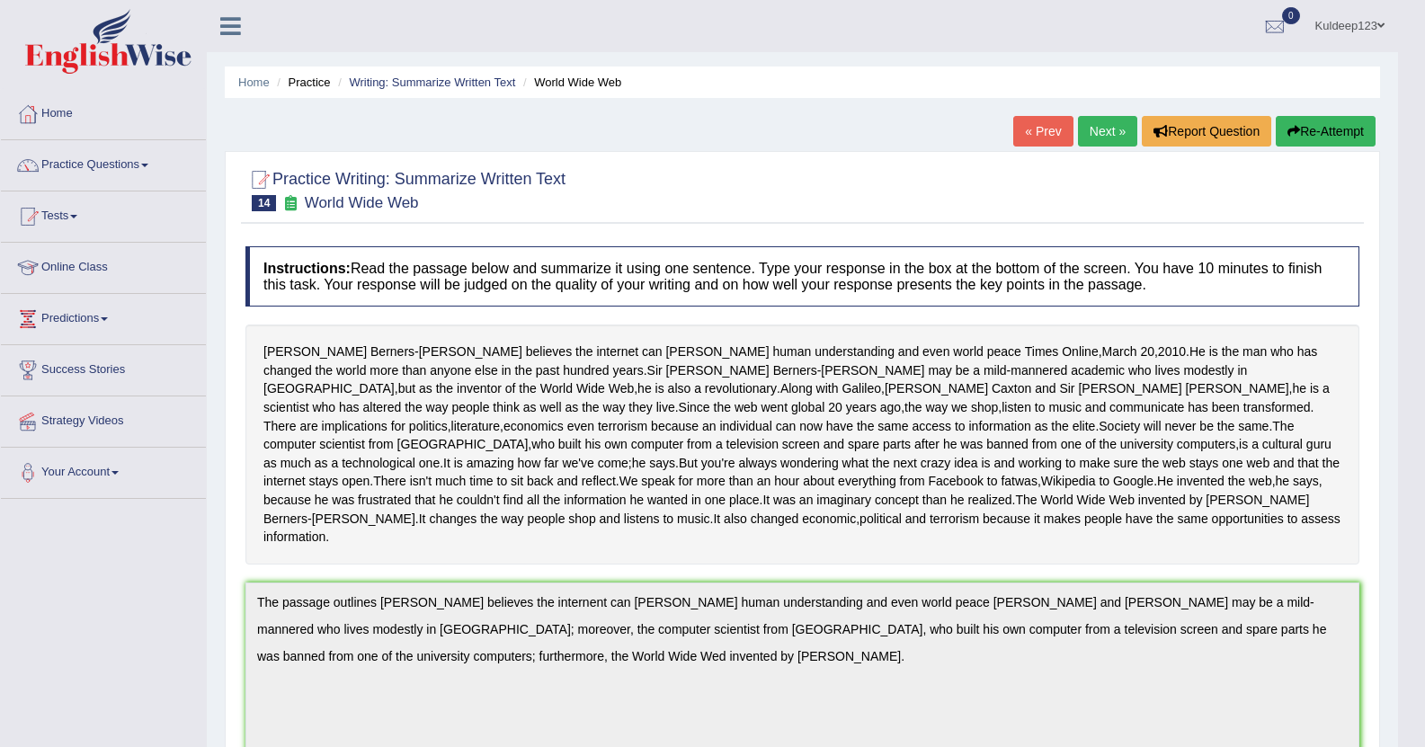
click at [1099, 132] on link "Next »" at bounding box center [1107, 131] width 59 height 31
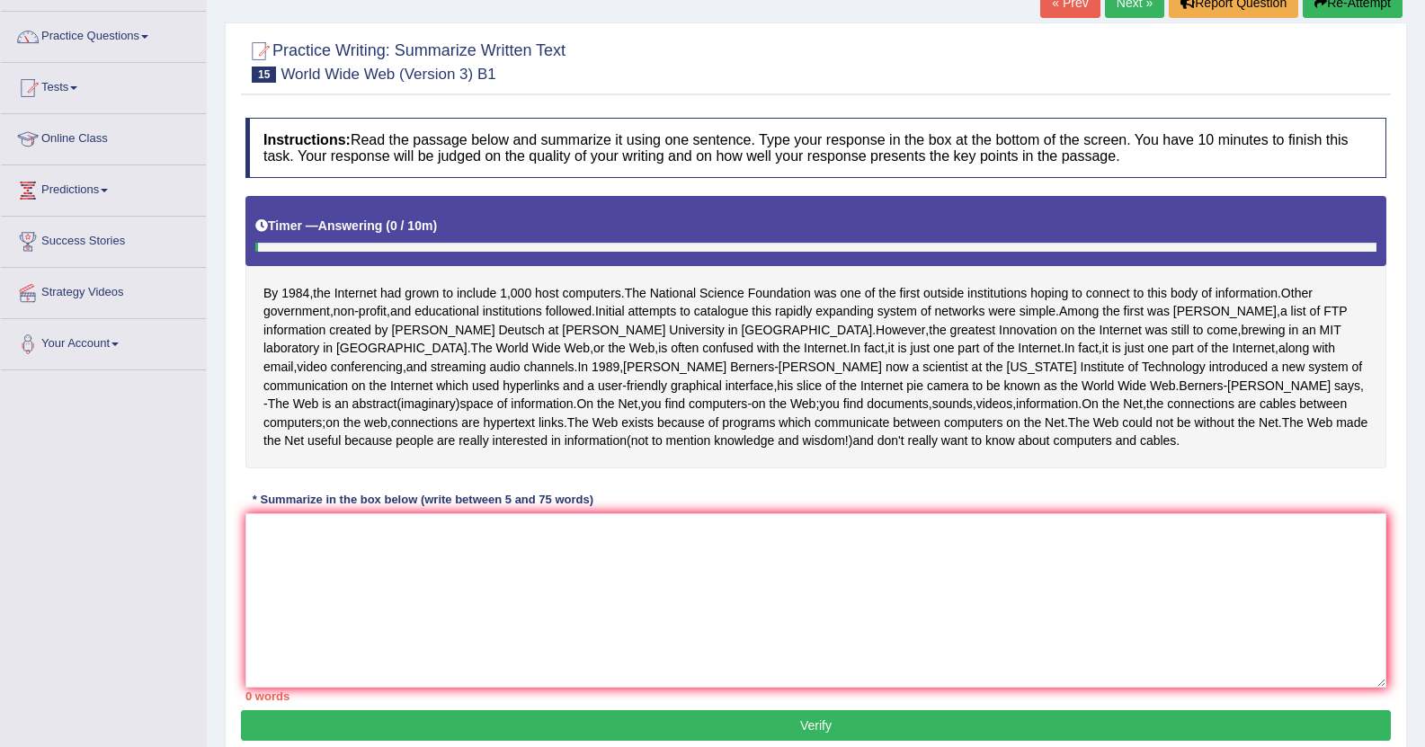
scroll to position [144, 0]
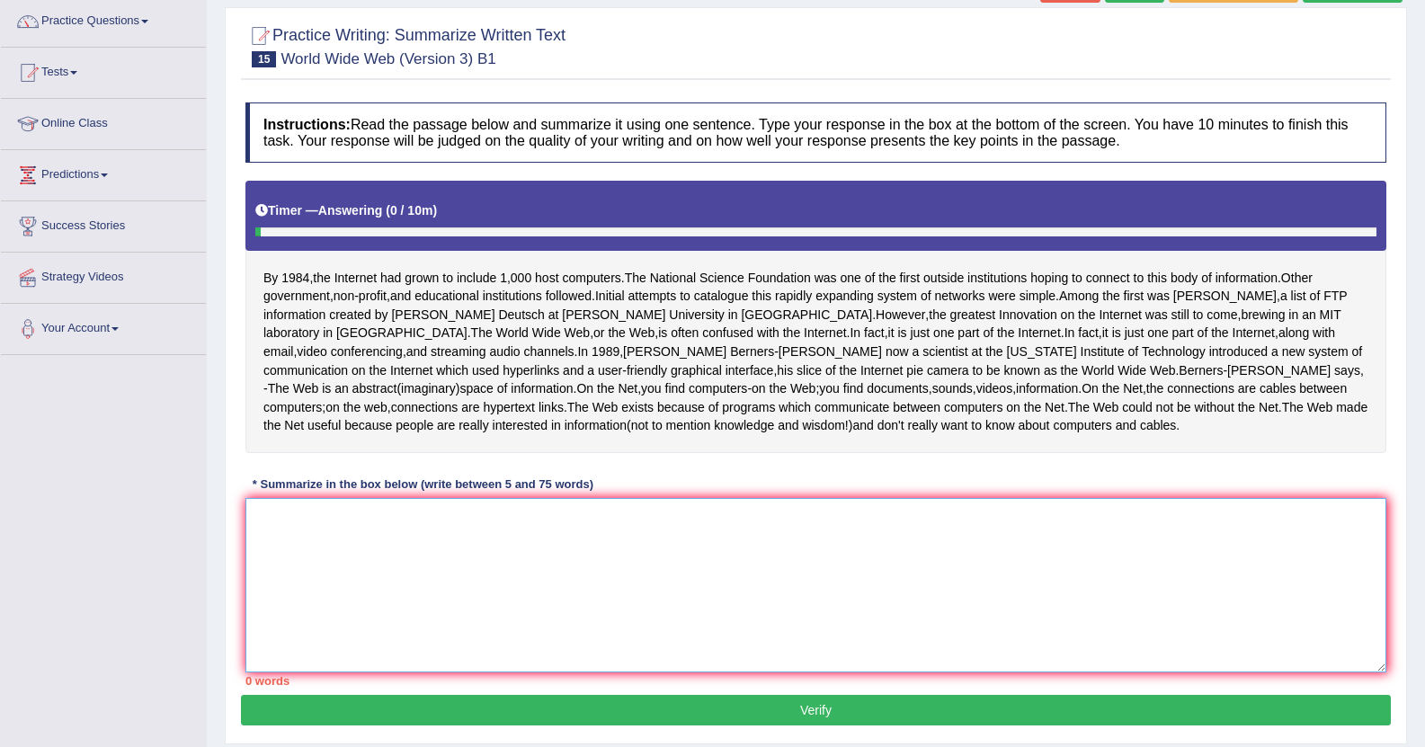
click at [274, 588] on textarea at bounding box center [815, 585] width 1141 height 174
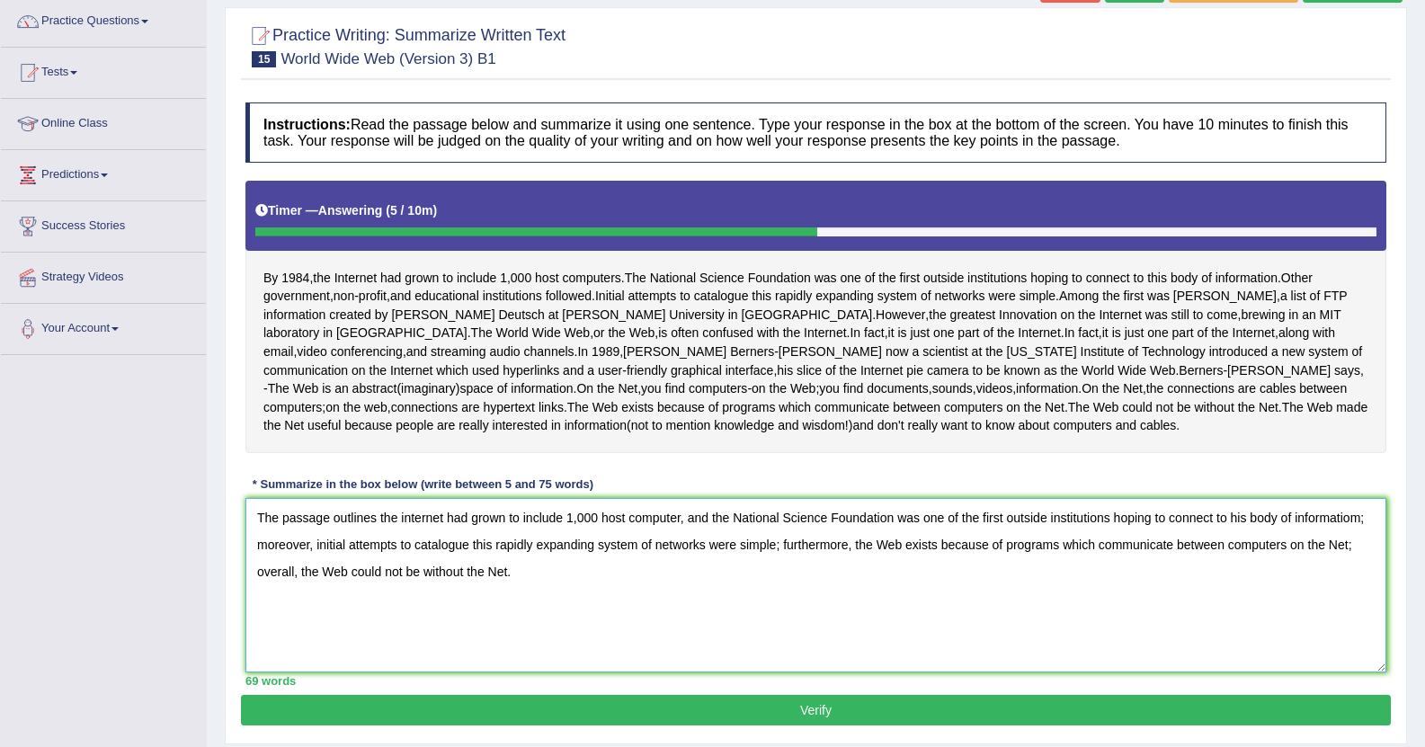
click at [755, 672] on textarea "The passage outlines the internet had grown to include 1,000 host computer, and…" at bounding box center [815, 585] width 1141 height 174
click at [953, 502] on div "Instructions: Read the passage below and summarize it using one sentence. Type …" at bounding box center [816, 393] width 1150 height 601
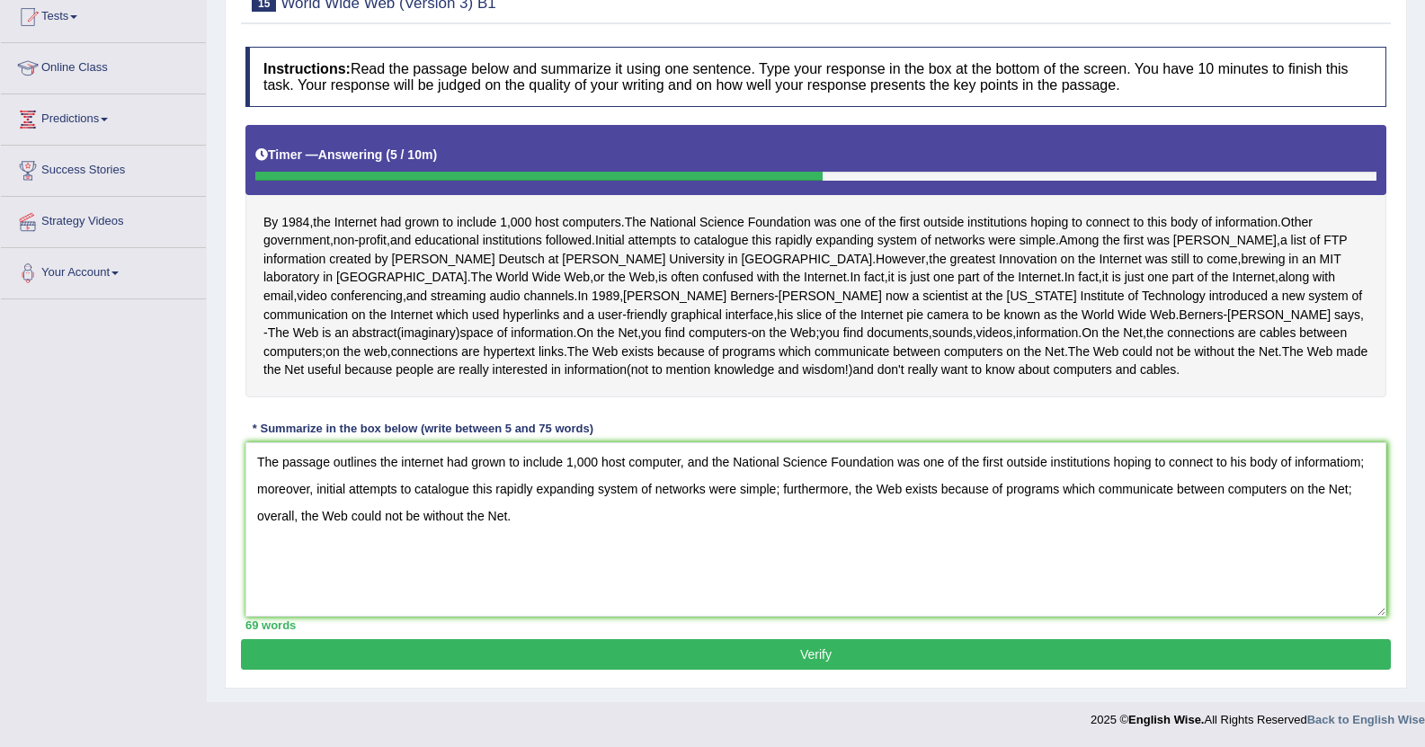
scroll to position [237, 0]
click at [680, 460] on textarea "The passage outlines the internet had grown to include 1,000 host computer, and…" at bounding box center [815, 529] width 1141 height 174
click at [1239, 458] on textarea "The passage outlines the internet had grown to include 1,000 host computers, an…" at bounding box center [815, 529] width 1141 height 174
type textarea "The passage outlines the internet had grown to include 1,000 host computers, an…"
click at [666, 656] on button "Verify" at bounding box center [816, 654] width 1150 height 31
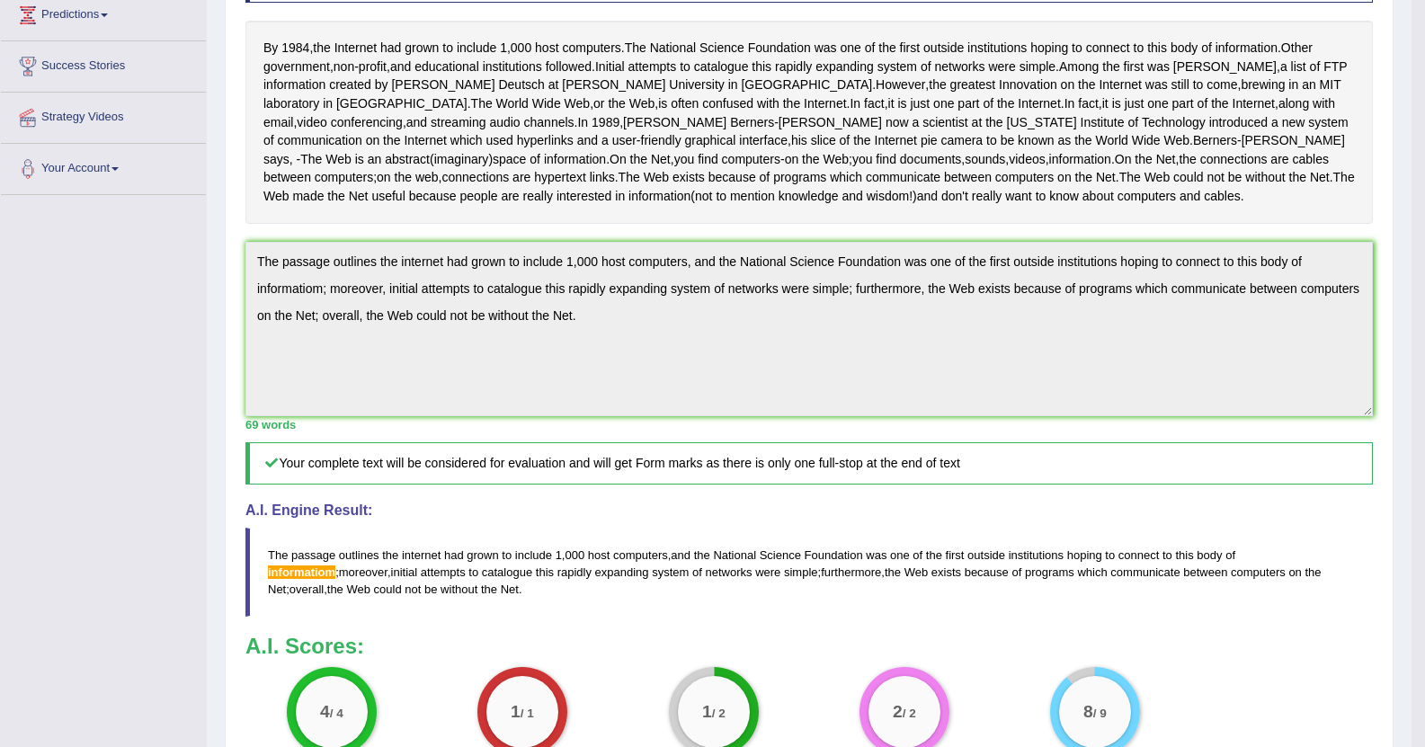
scroll to position [305, 0]
click at [1272, 518] on h4 "A.I. Engine Result:" at bounding box center [808, 510] width 1127 height 16
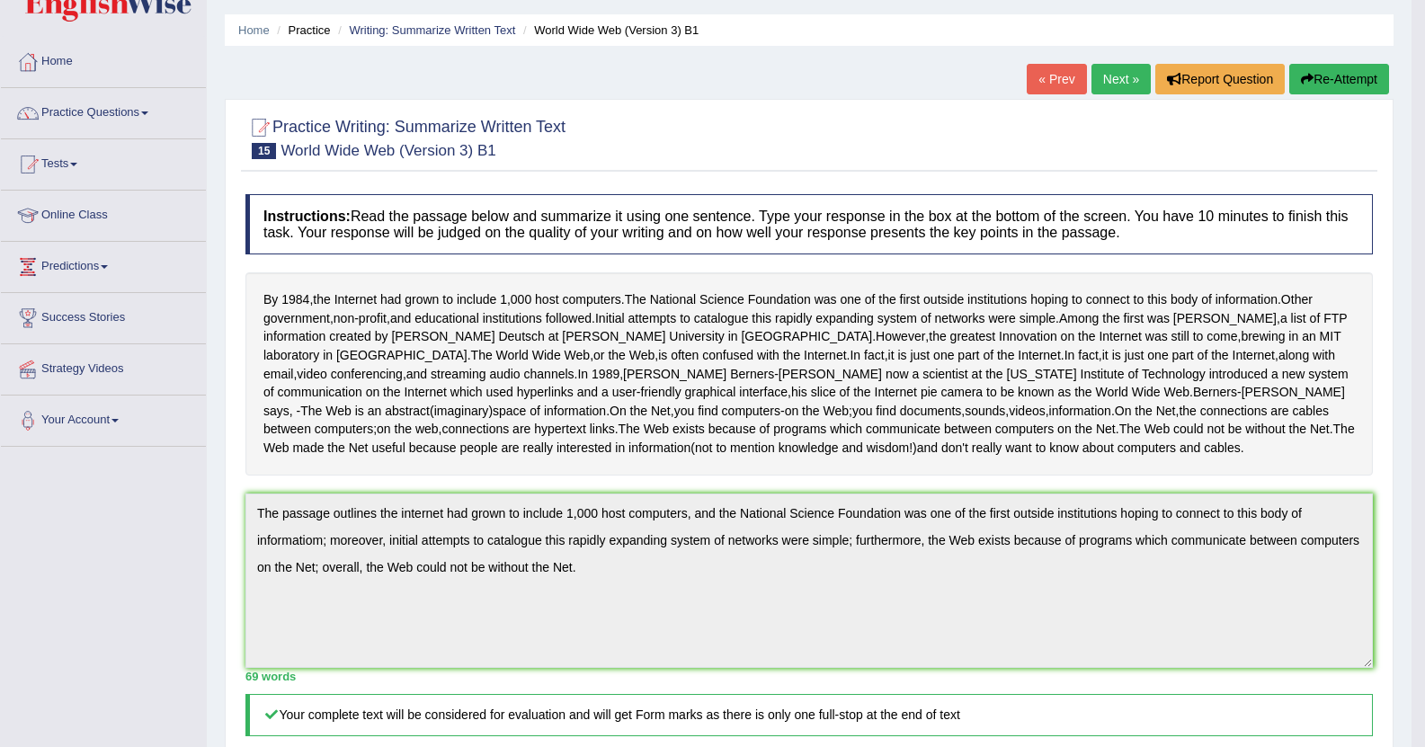
scroll to position [0, 0]
